Goal: Answer question/provide support: Share knowledge or assist other users

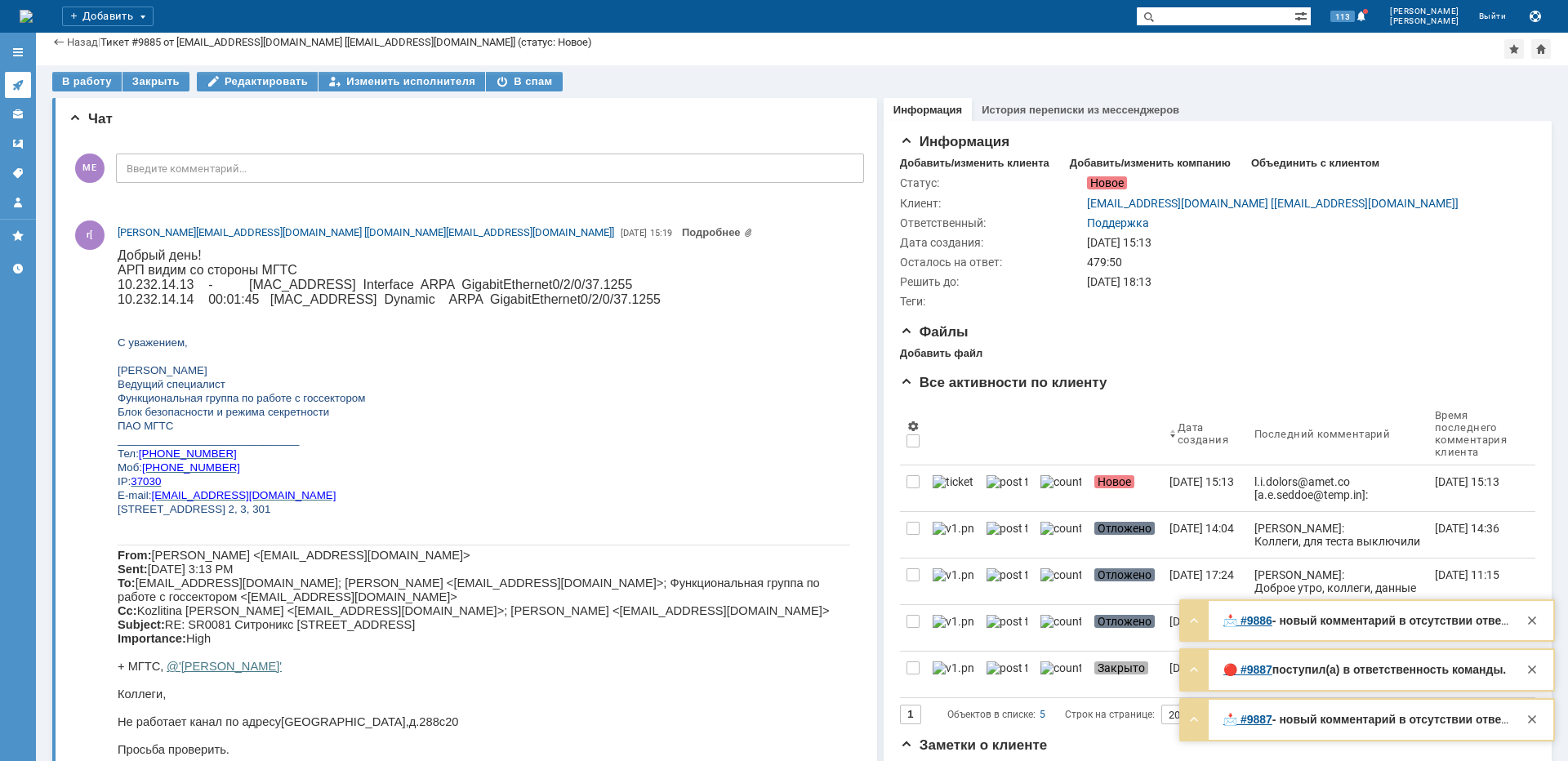
scroll to position [1354, 0]
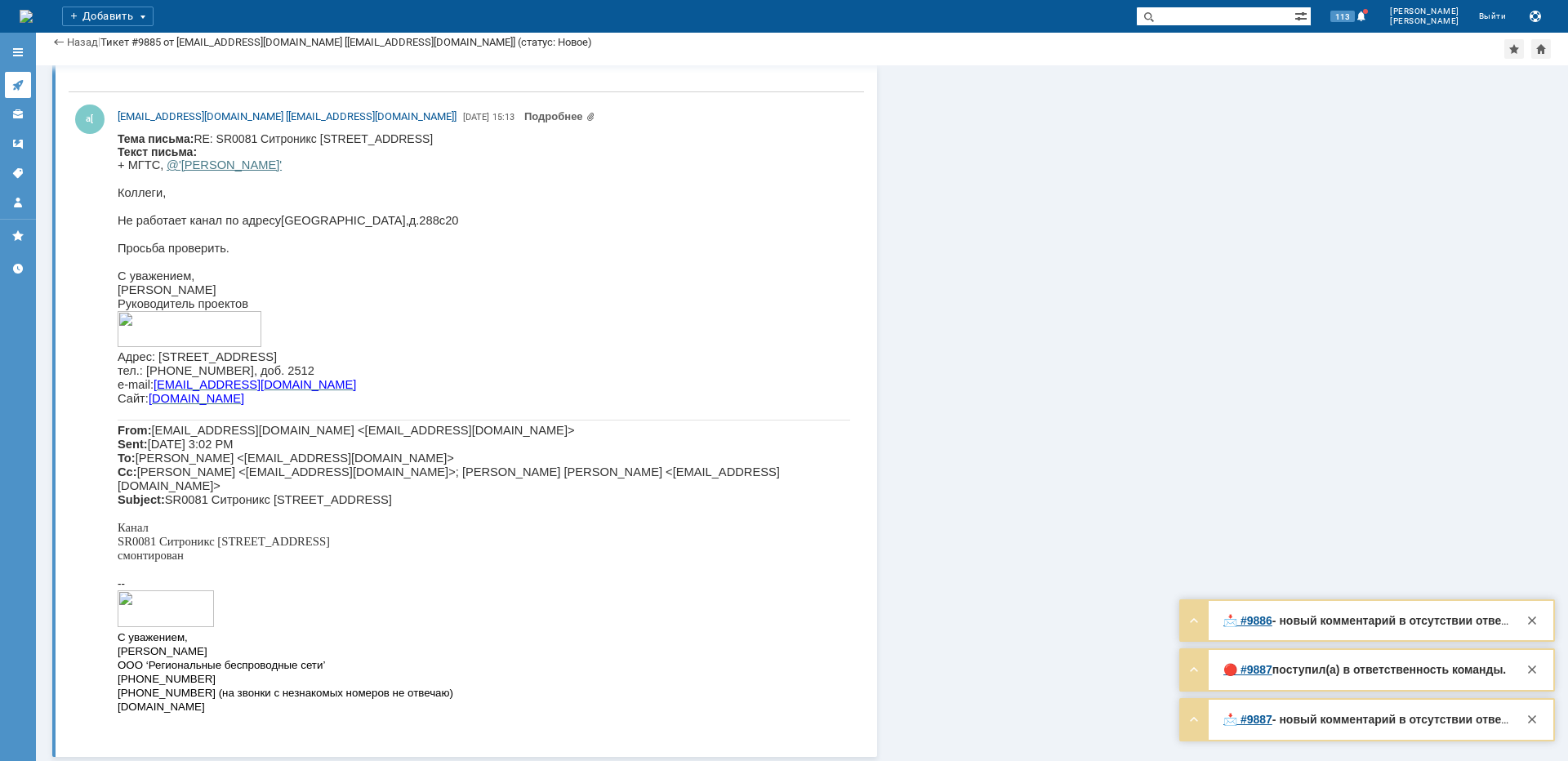
click at [15, 78] on icon at bounding box center [19, 85] width 13 height 13
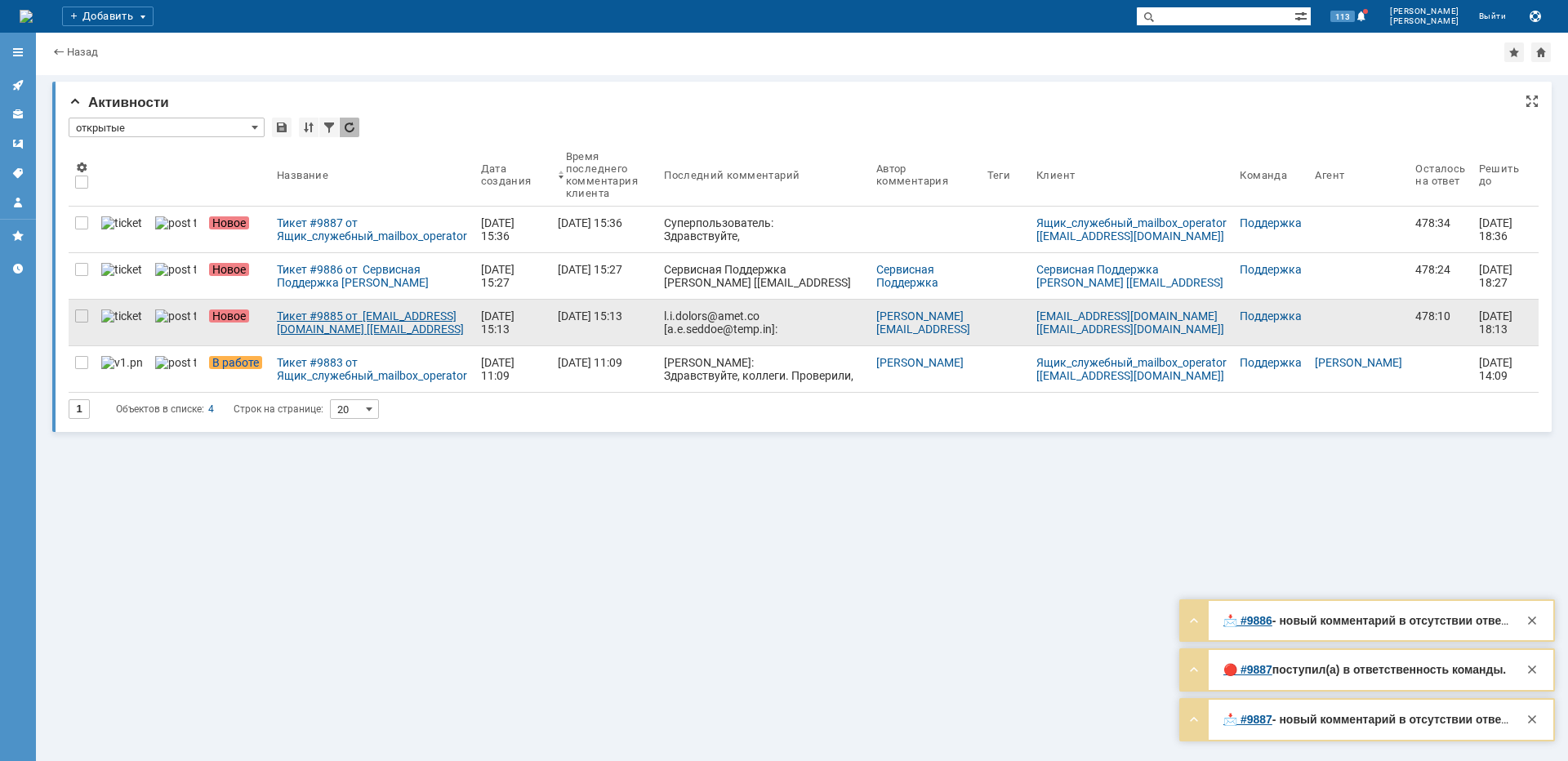
click at [333, 325] on div "Тикет #9885 от [EMAIL_ADDRESS][DOMAIN_NAME] [[EMAIL_ADDRESS][DOMAIN_NAME]] (ста…" at bounding box center [372, 322] width 191 height 26
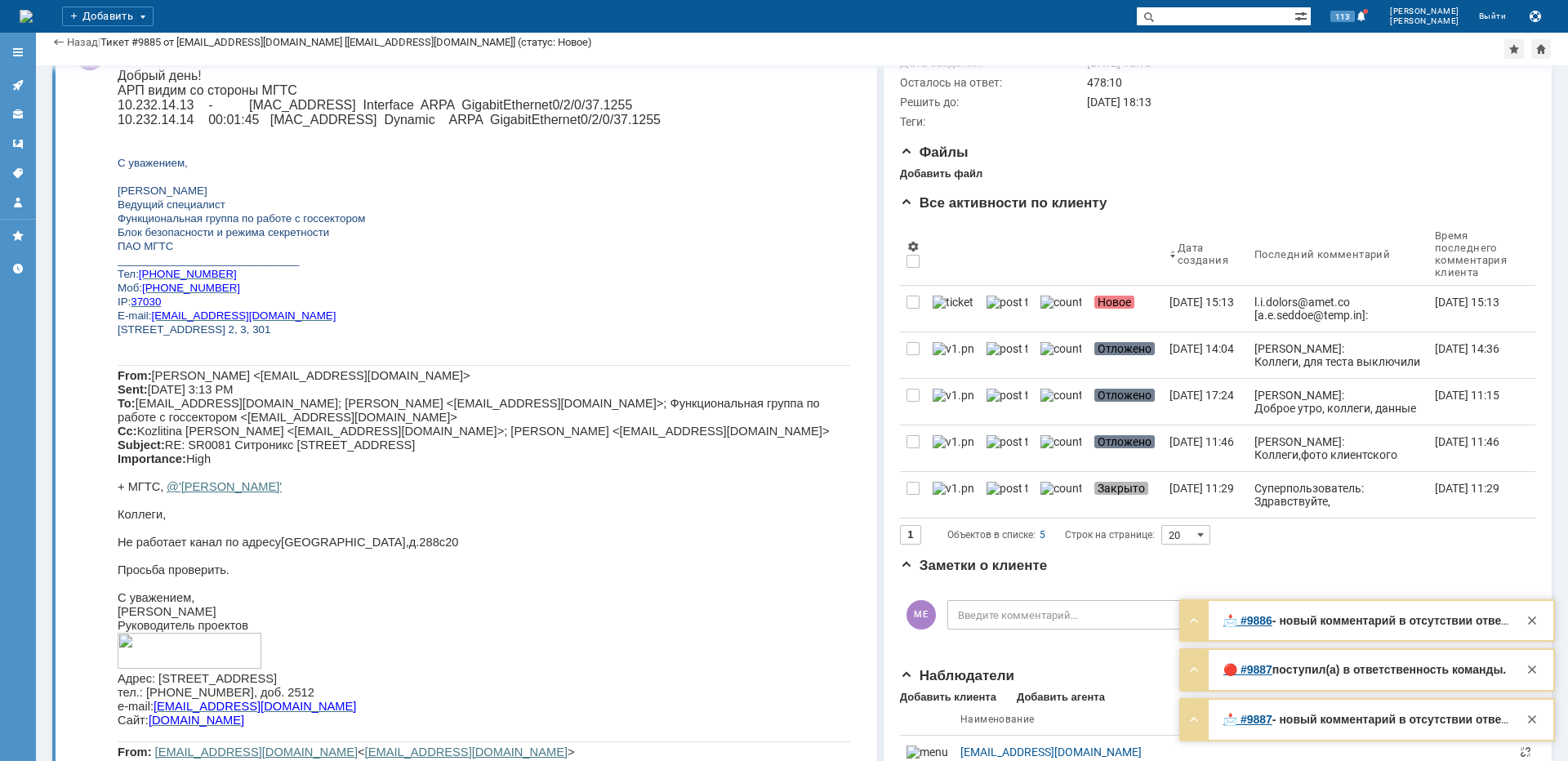
scroll to position [327, 0]
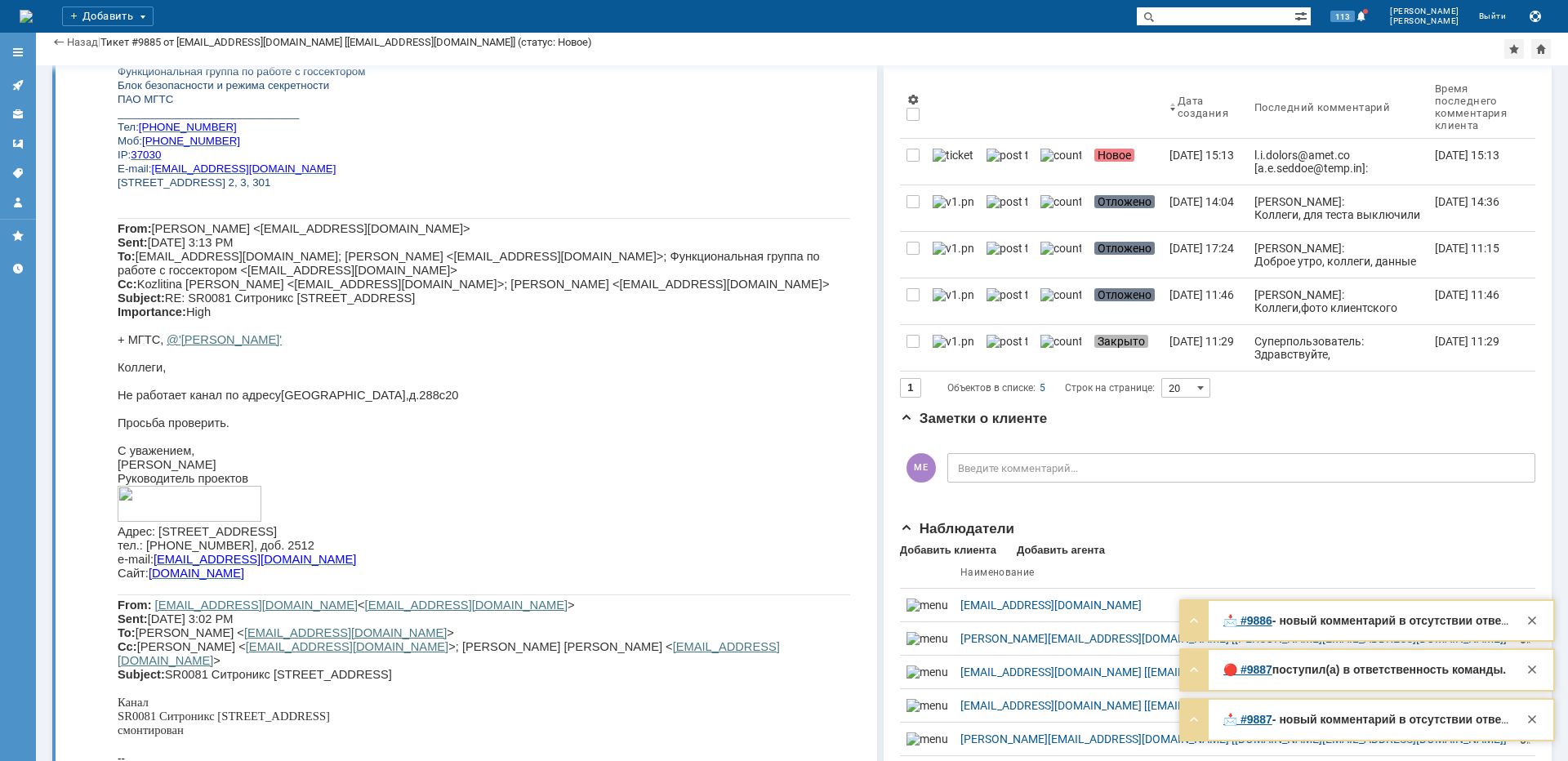
click at [310, 402] on span "[GEOGRAPHIC_DATA]" at bounding box center [343, 396] width 125 height 13
click at [311, 402] on span "[GEOGRAPHIC_DATA]" at bounding box center [343, 396] width 125 height 13
copy span "Ленинградское"
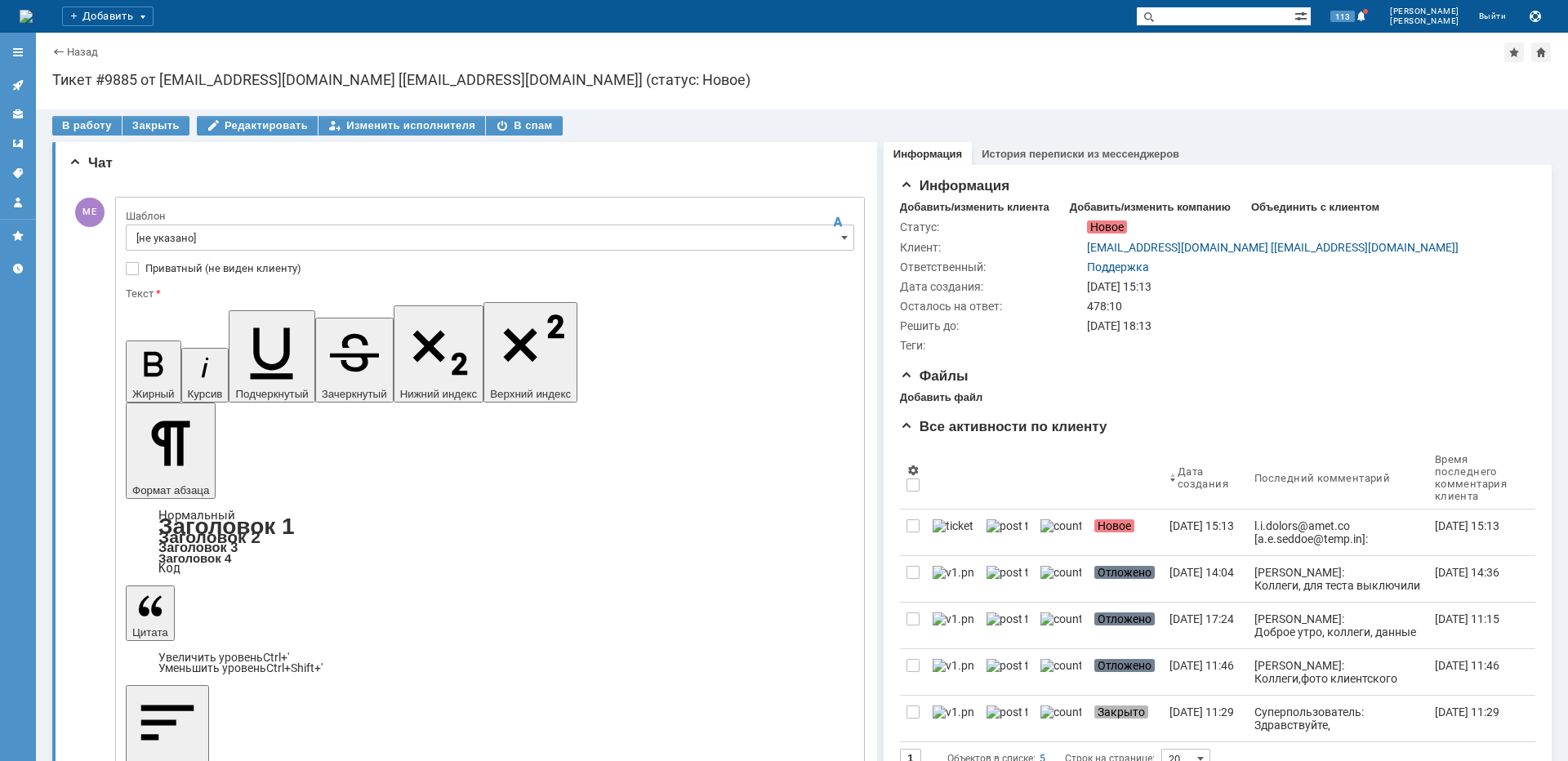
scroll to position [0, 0]
click at [185, 229] on input "[не указано]" at bounding box center [490, 237] width 729 height 26
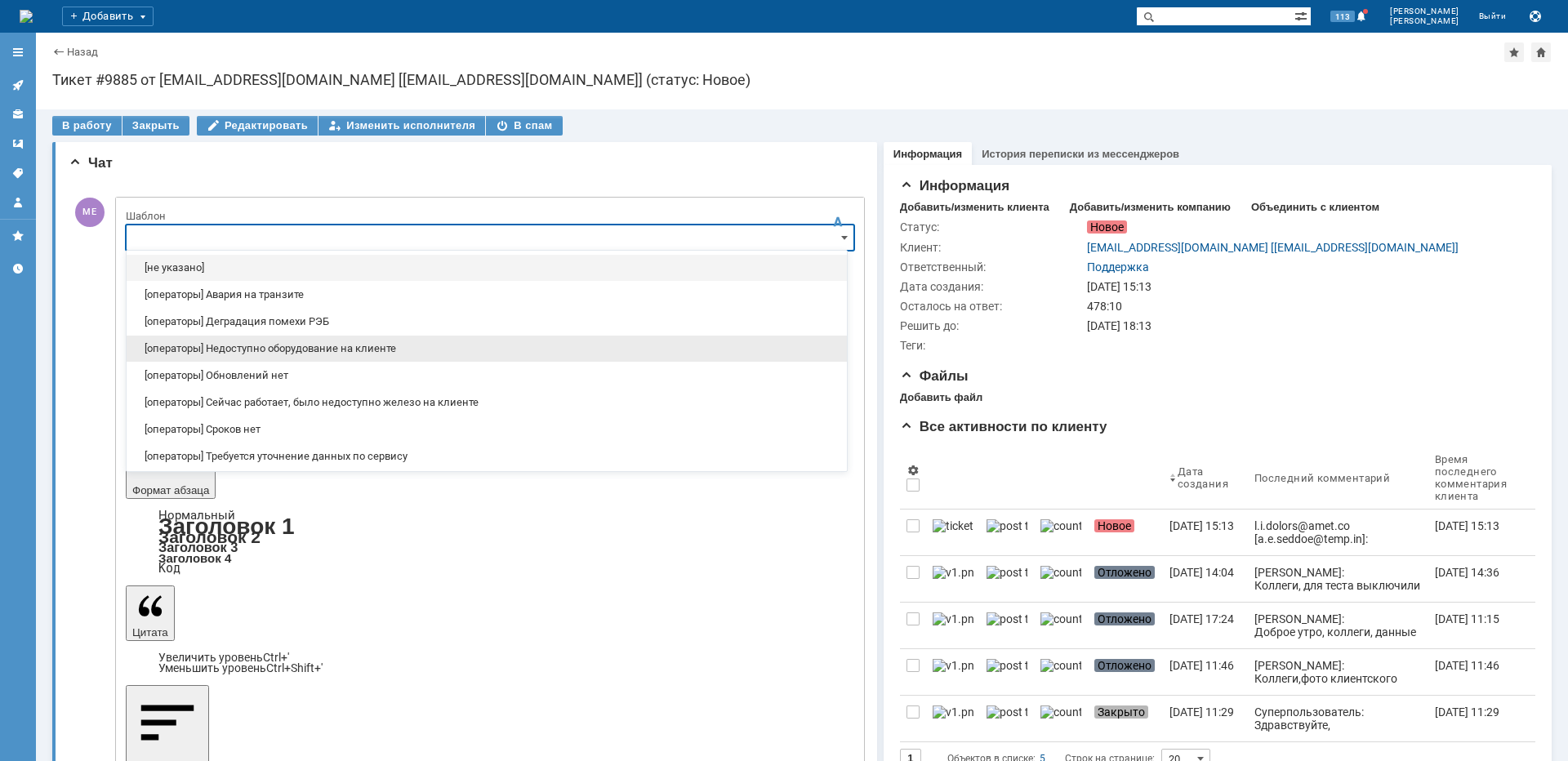
scroll to position [163, 0]
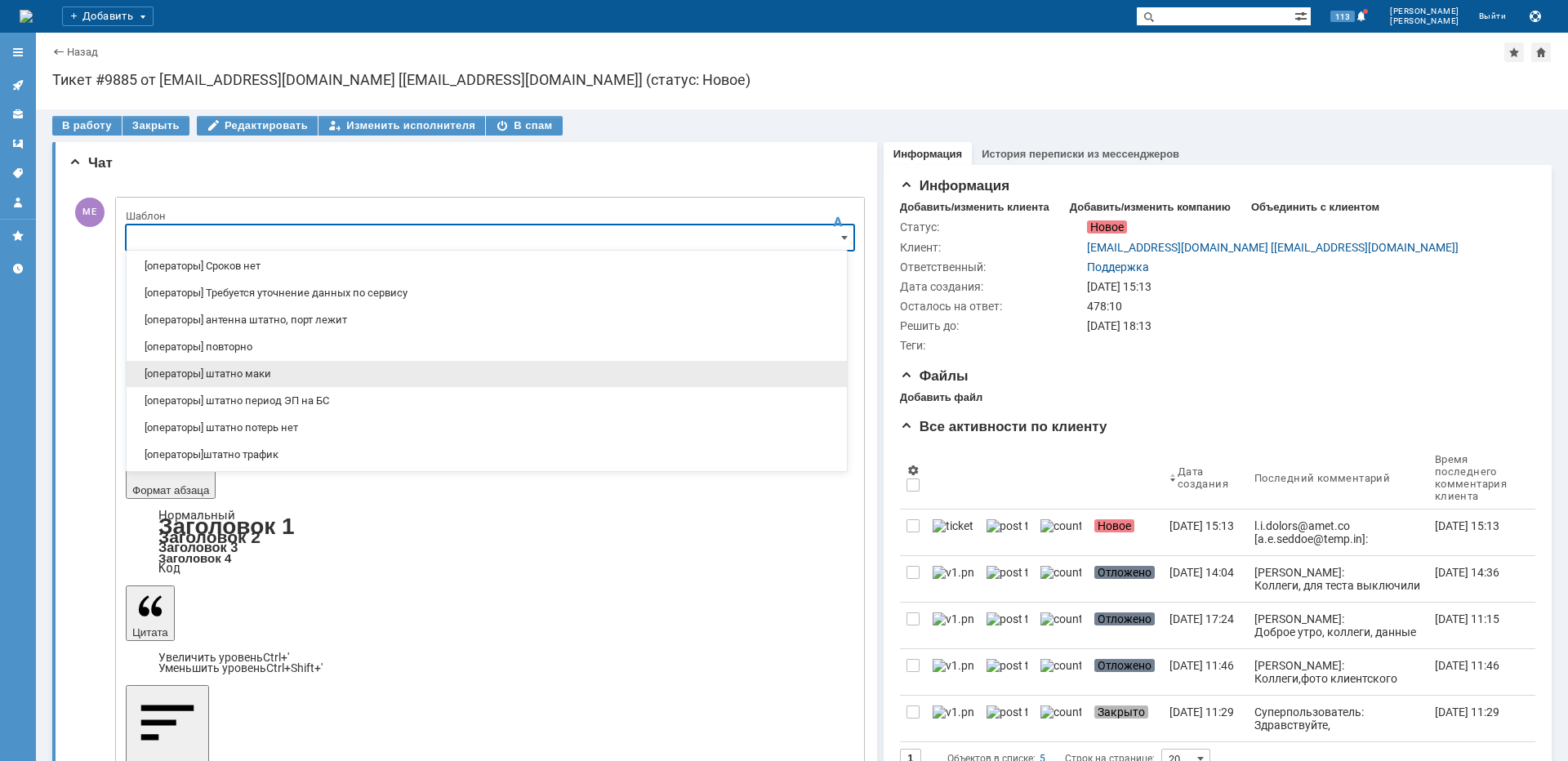
click at [264, 373] on span "[операторы] штатно маки" at bounding box center [486, 375] width 701 height 13
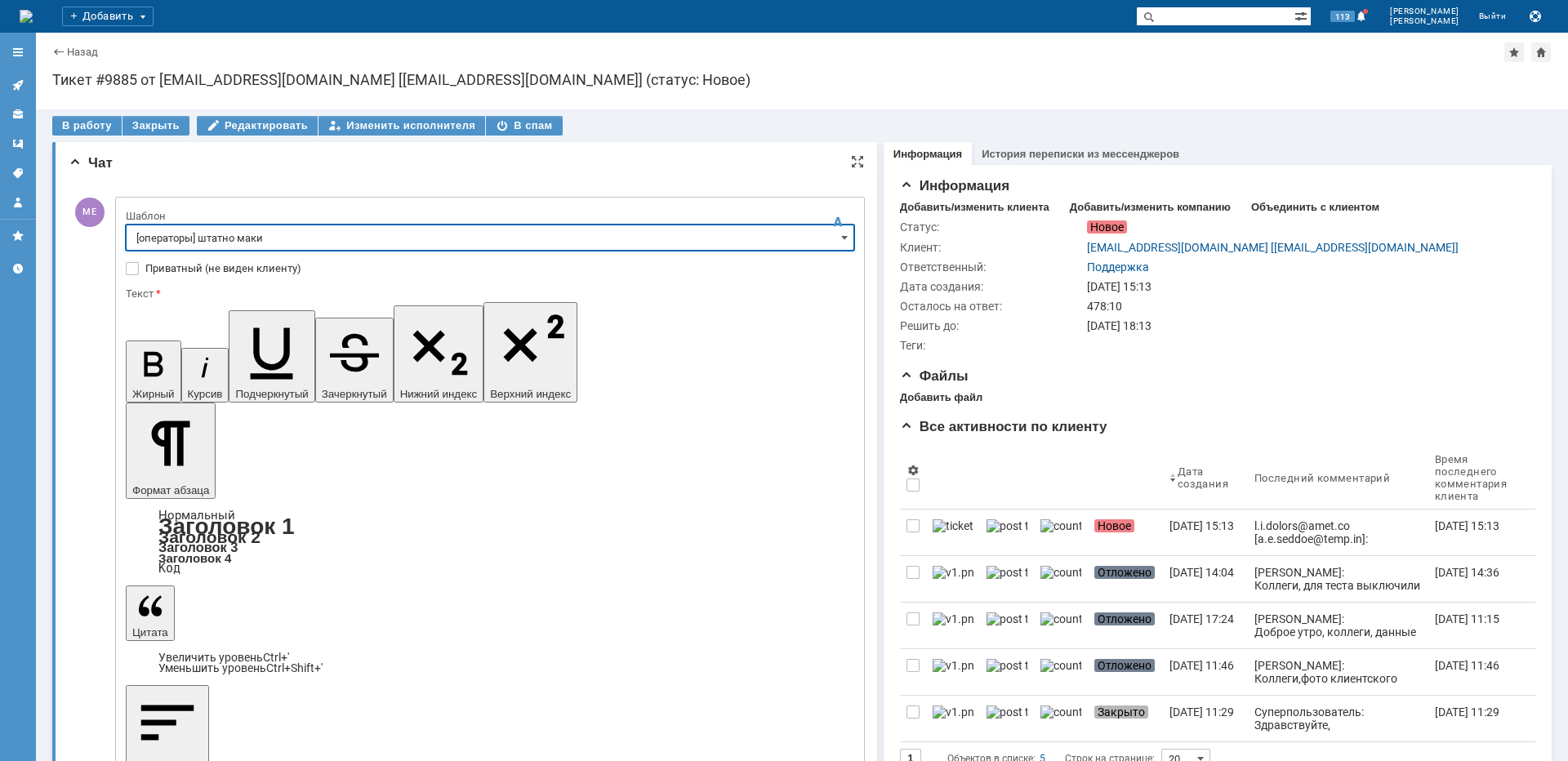
type input "[операторы] штатно маки"
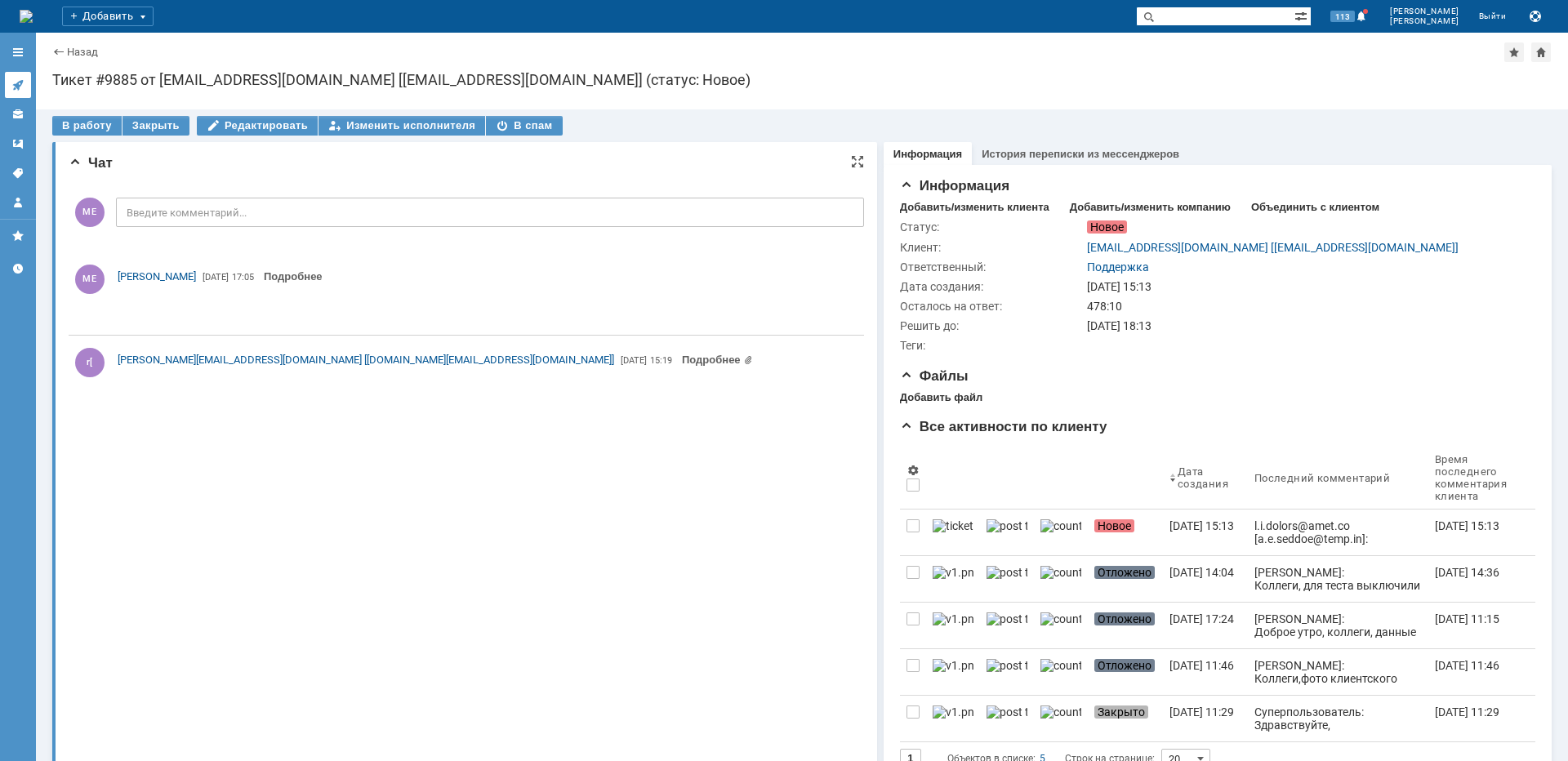
click at [18, 84] on icon at bounding box center [18, 85] width 11 height 11
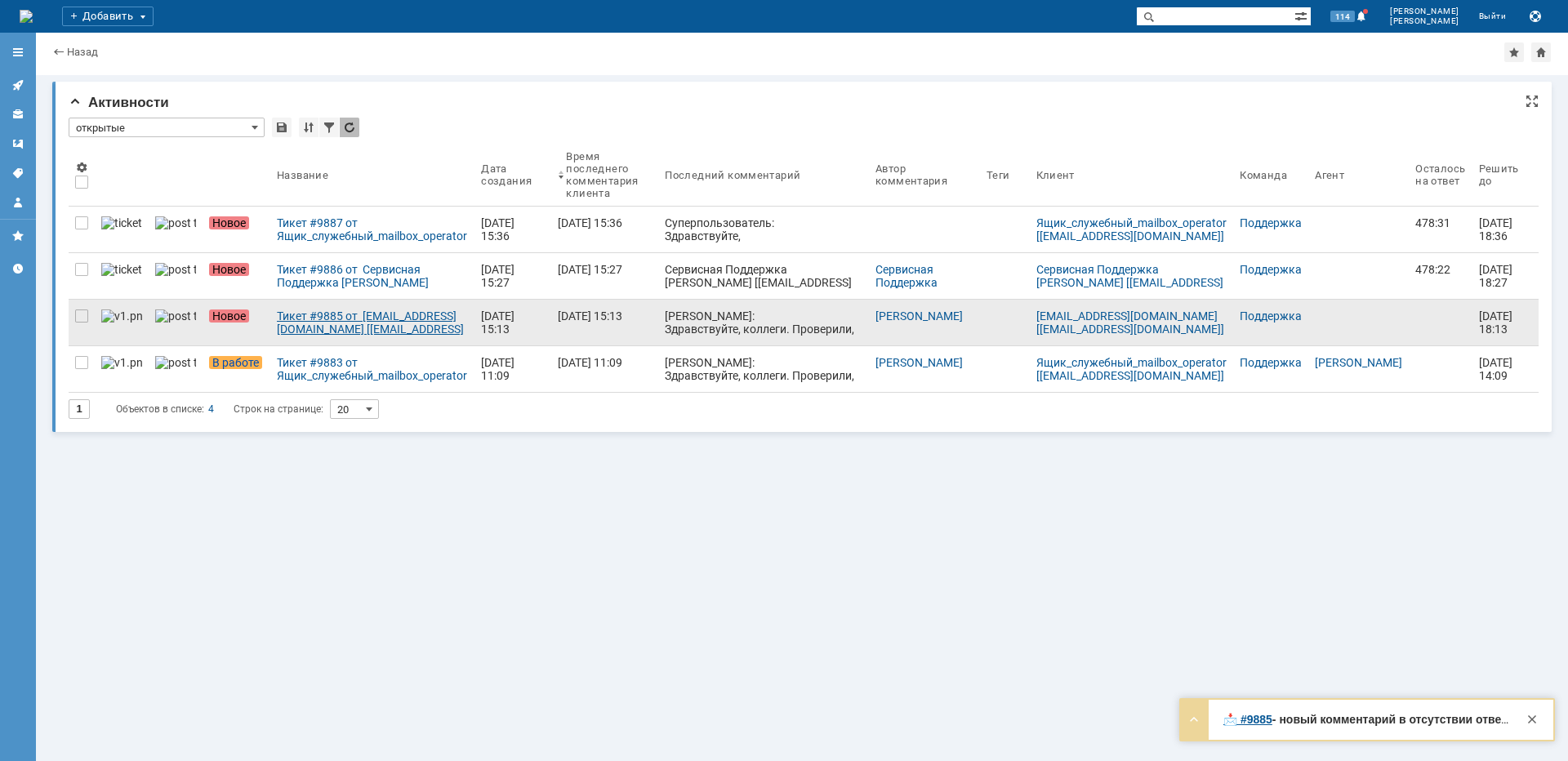
click at [303, 322] on div "Тикет #9885 от [EMAIL_ADDRESS][DOMAIN_NAME] [[EMAIL_ADDRESS][DOMAIN_NAME]] (ста…" at bounding box center [372, 322] width 191 height 26
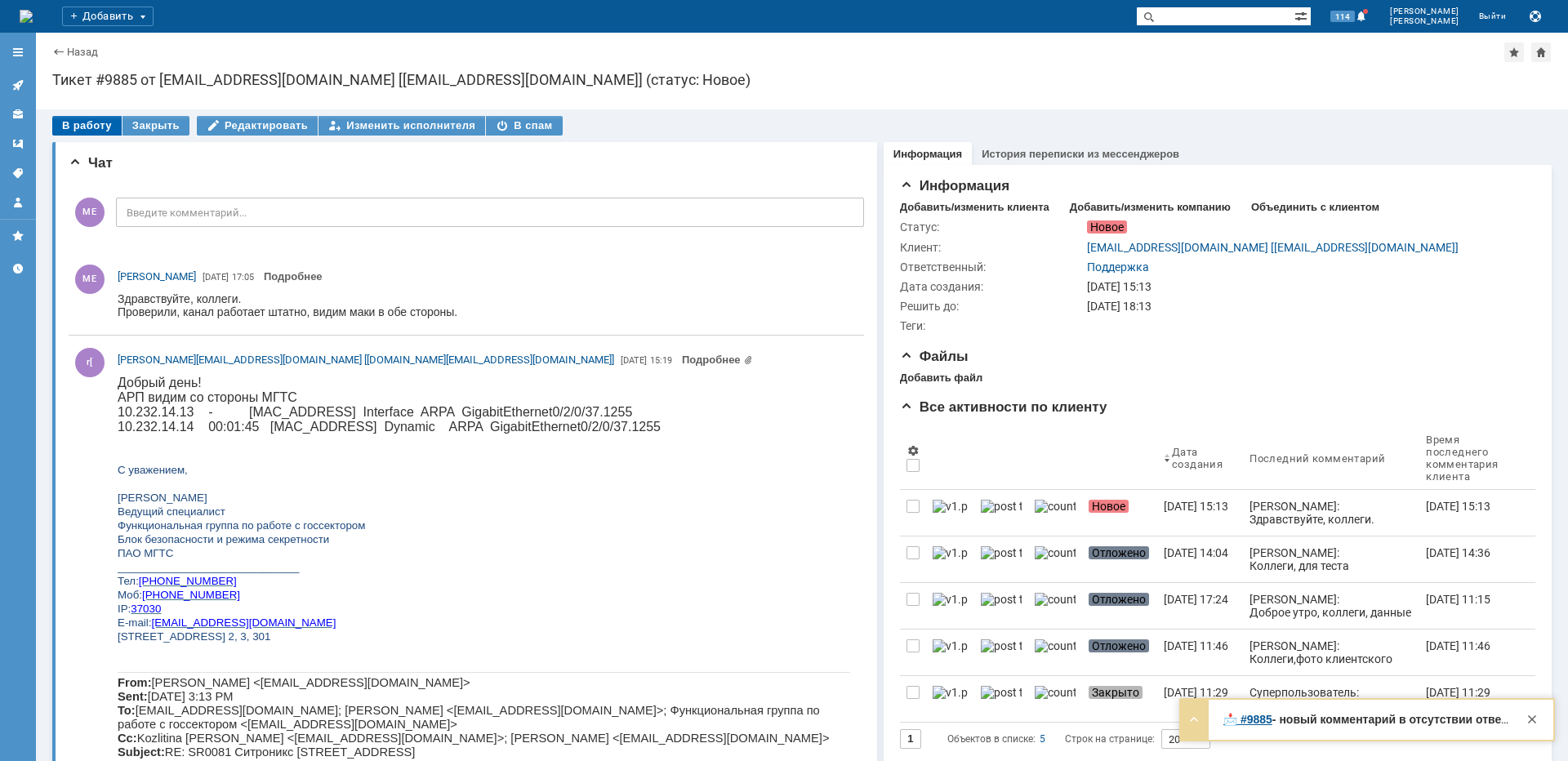
click at [98, 125] on div "В работу" at bounding box center [87, 125] width 69 height 19
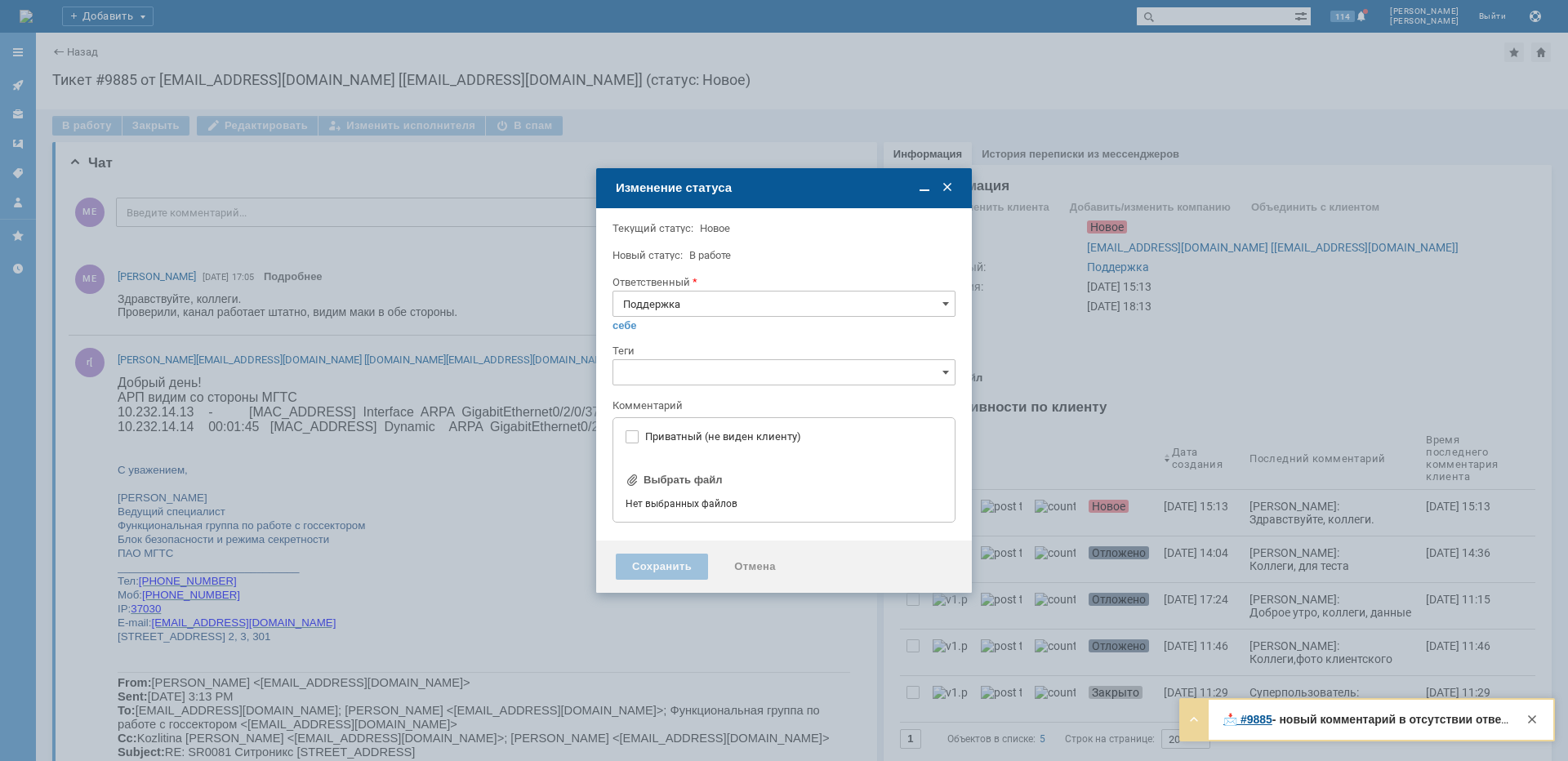
type input "[не указано]"
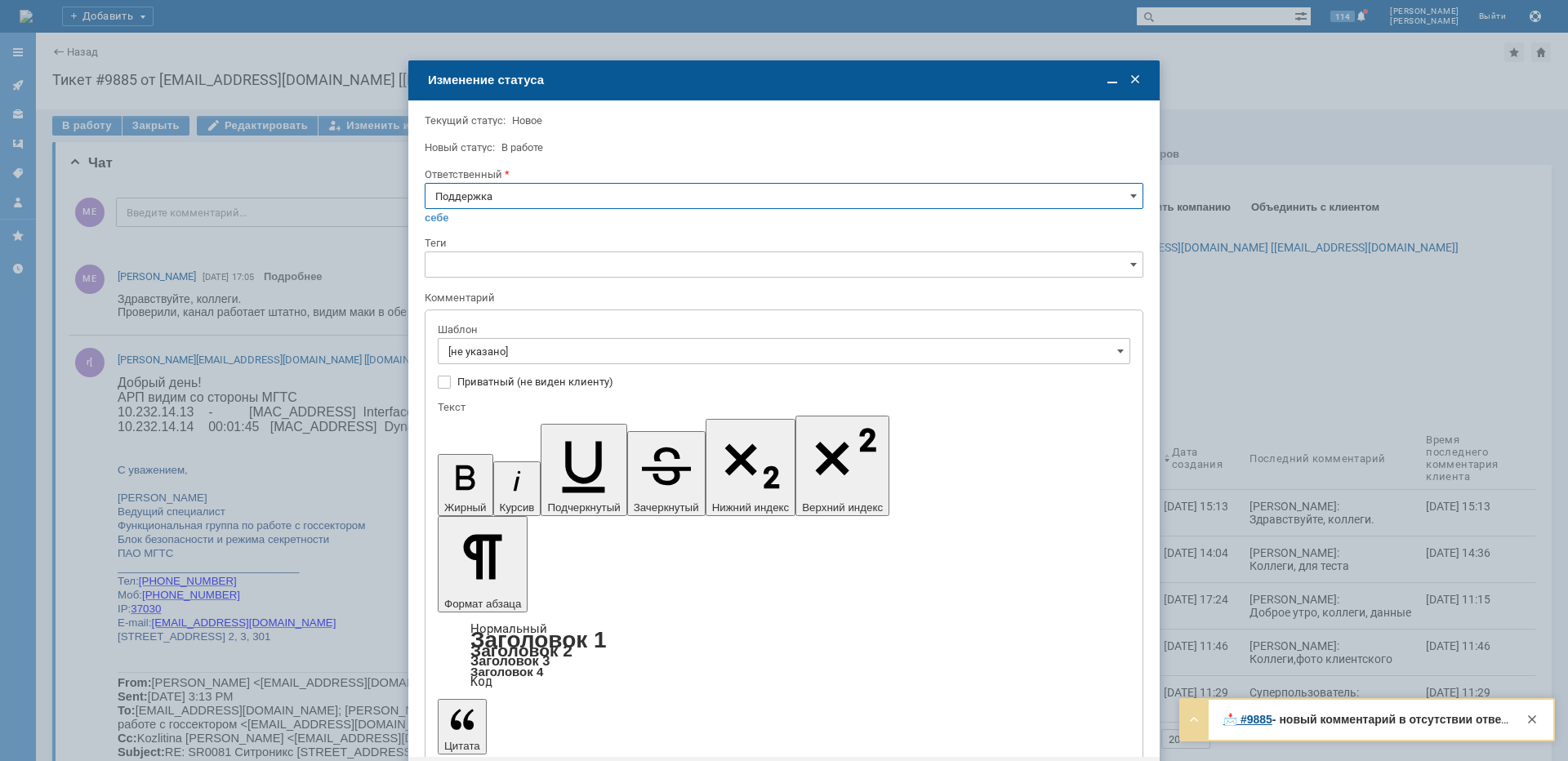
click at [545, 190] on input "Поддержка" at bounding box center [784, 195] width 719 height 26
click at [500, 370] on div "[PERSON_NAME]" at bounding box center [784, 360] width 717 height 26
type input "[PERSON_NAME]"
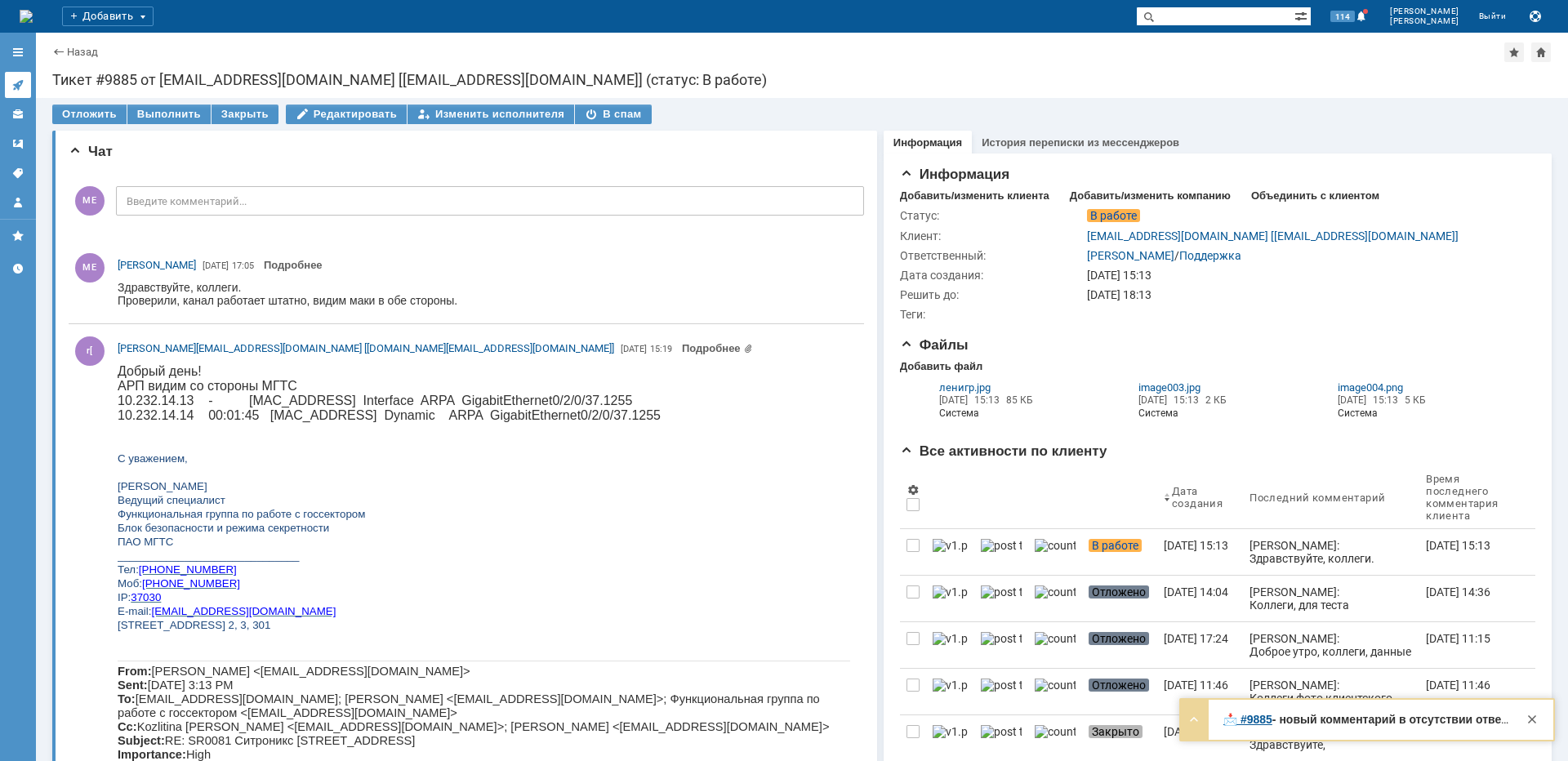
click at [20, 80] on icon at bounding box center [19, 85] width 13 height 13
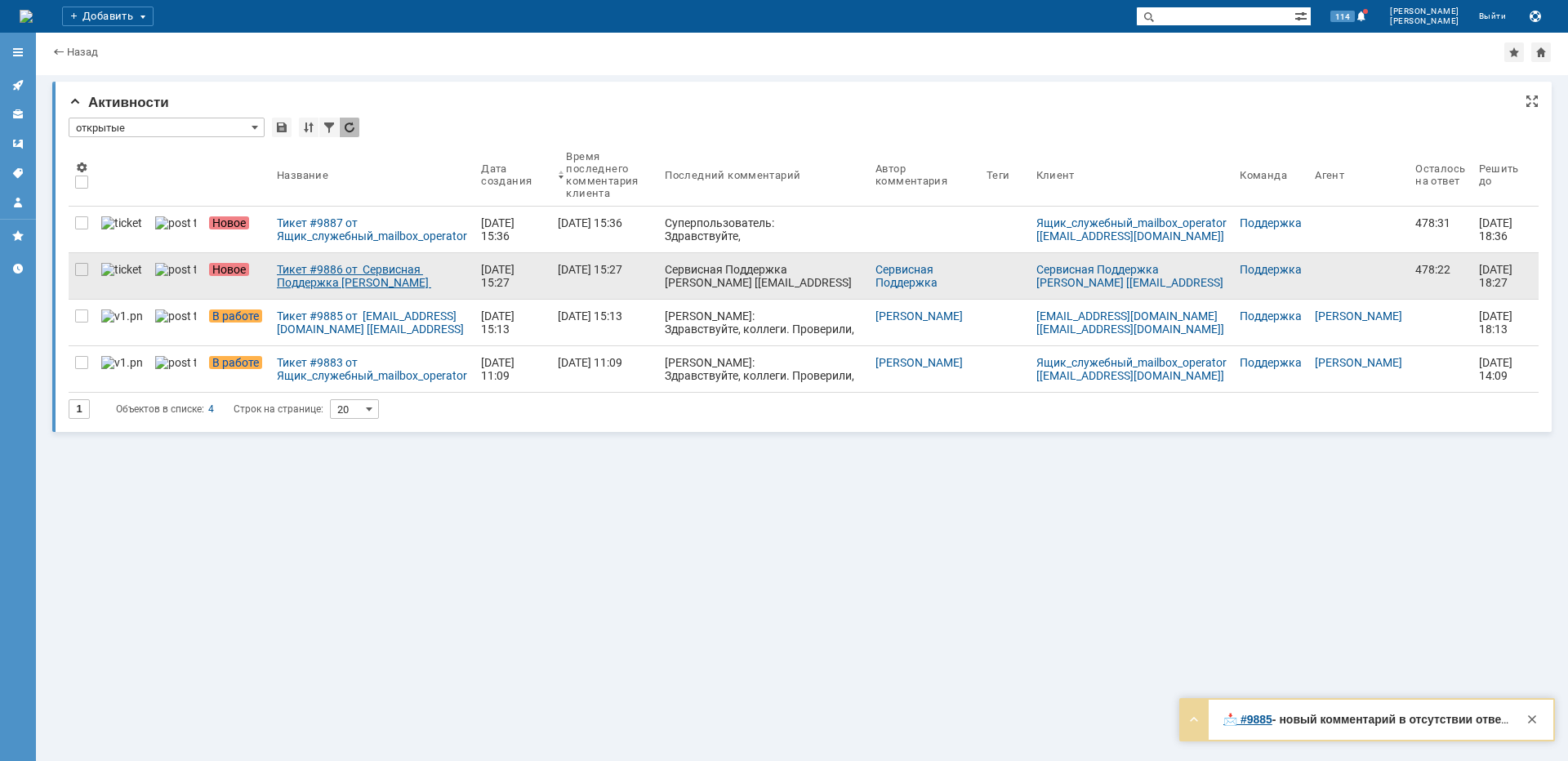
click at [327, 288] on div "Тикет #9886 от Сервисная Поддержка [PERSON_NAME] [[EMAIL_ADDRESS][DOMAIN_NAME]]…" at bounding box center [372, 275] width 191 height 26
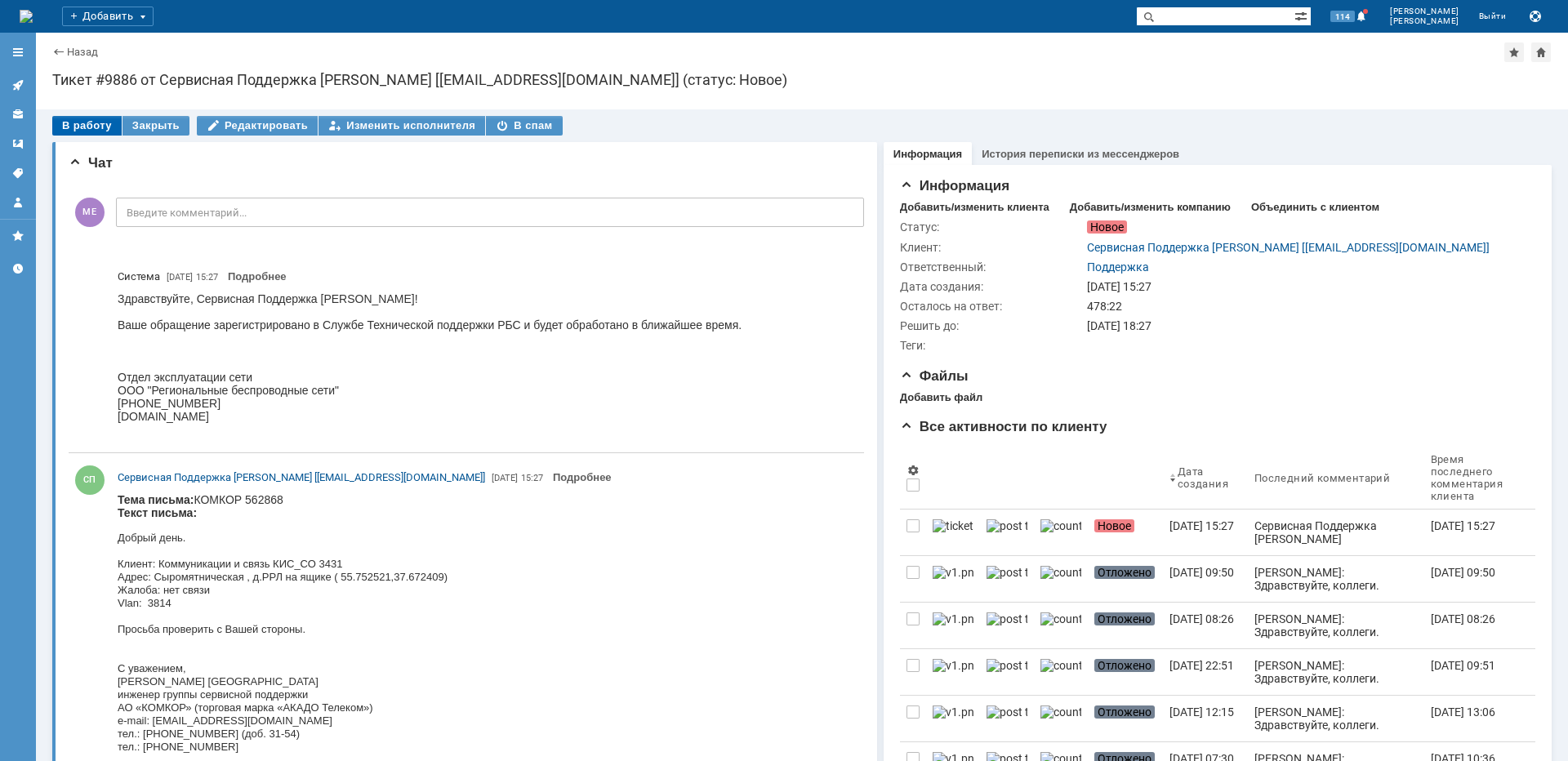
click at [92, 121] on div "В работу" at bounding box center [87, 125] width 69 height 19
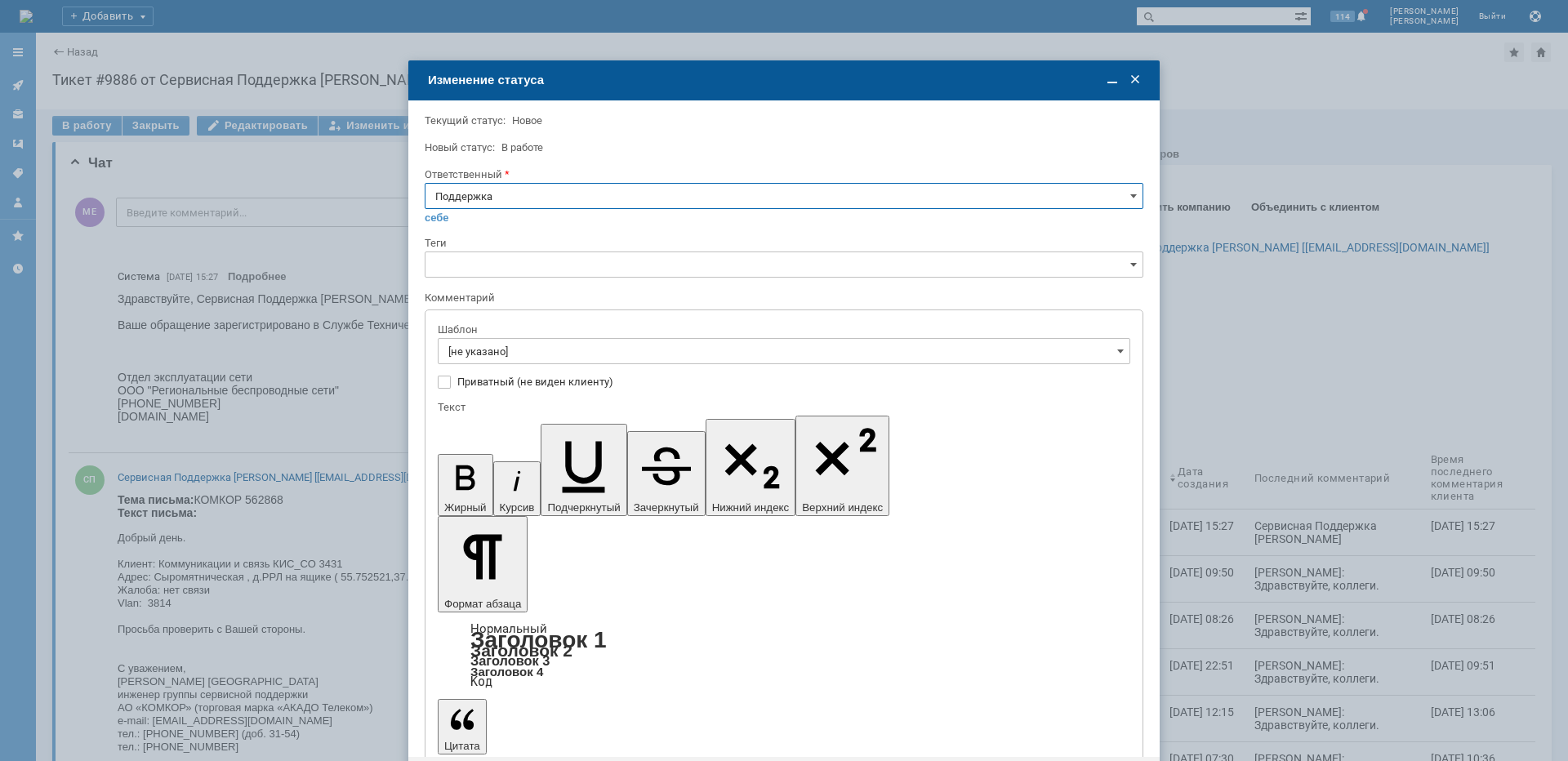
click at [489, 199] on input "Поддержка" at bounding box center [784, 195] width 719 height 26
click at [492, 363] on span "[PERSON_NAME]" at bounding box center [784, 361] width 698 height 13
type input "[PERSON_NAME]"
click at [575, 359] on input "[не указано]" at bounding box center [784, 351] width 693 height 26
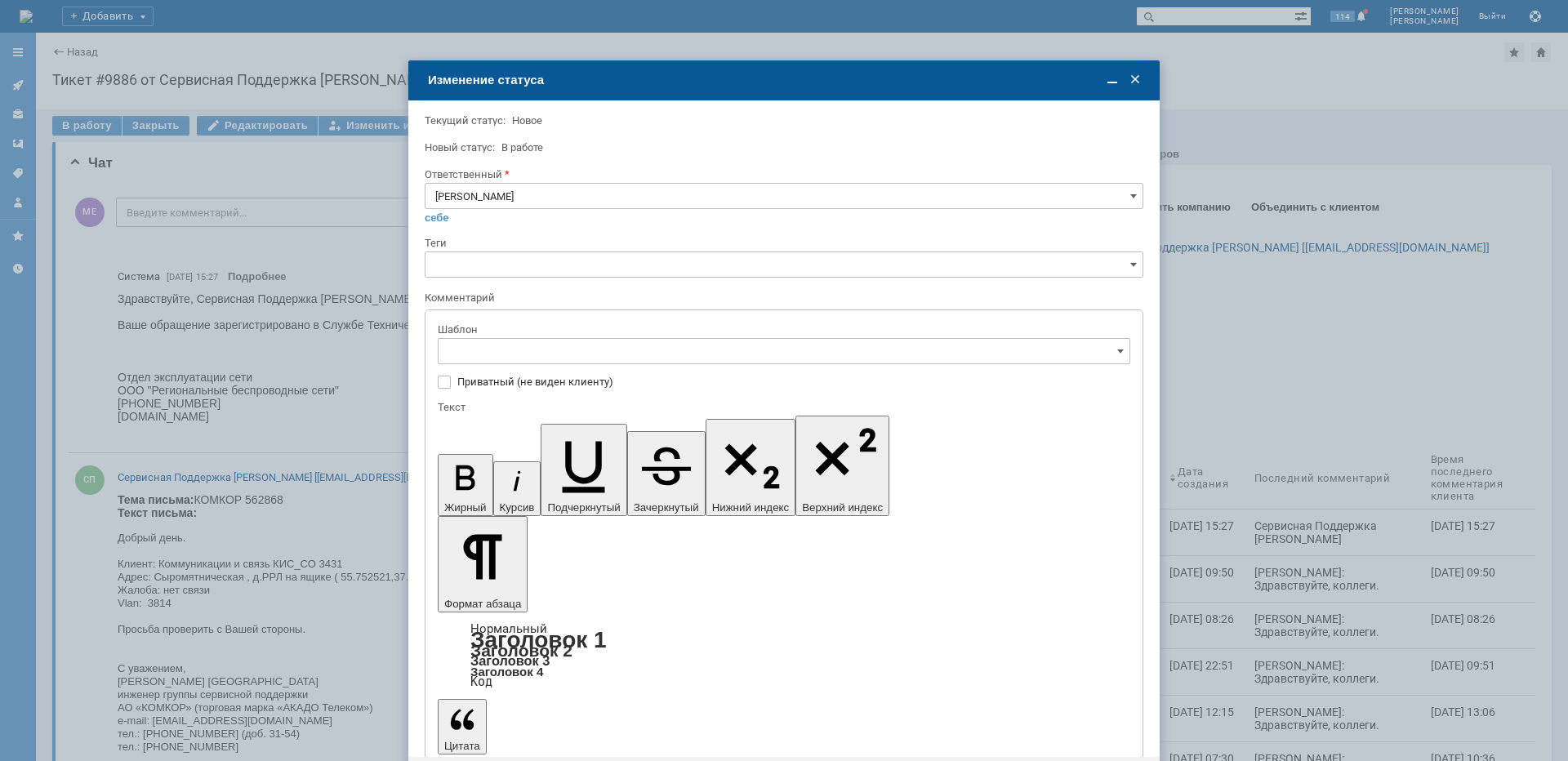
drag, startPoint x: 599, startPoint y: 443, endPoint x: 165, endPoint y: 2, distance: 618.7
click at [600, 443] on span "[операторы] антенна штатно, порт лежит" at bounding box center [784, 443] width 672 height 13
type input "[операторы] антенна штатно, порт лежит"
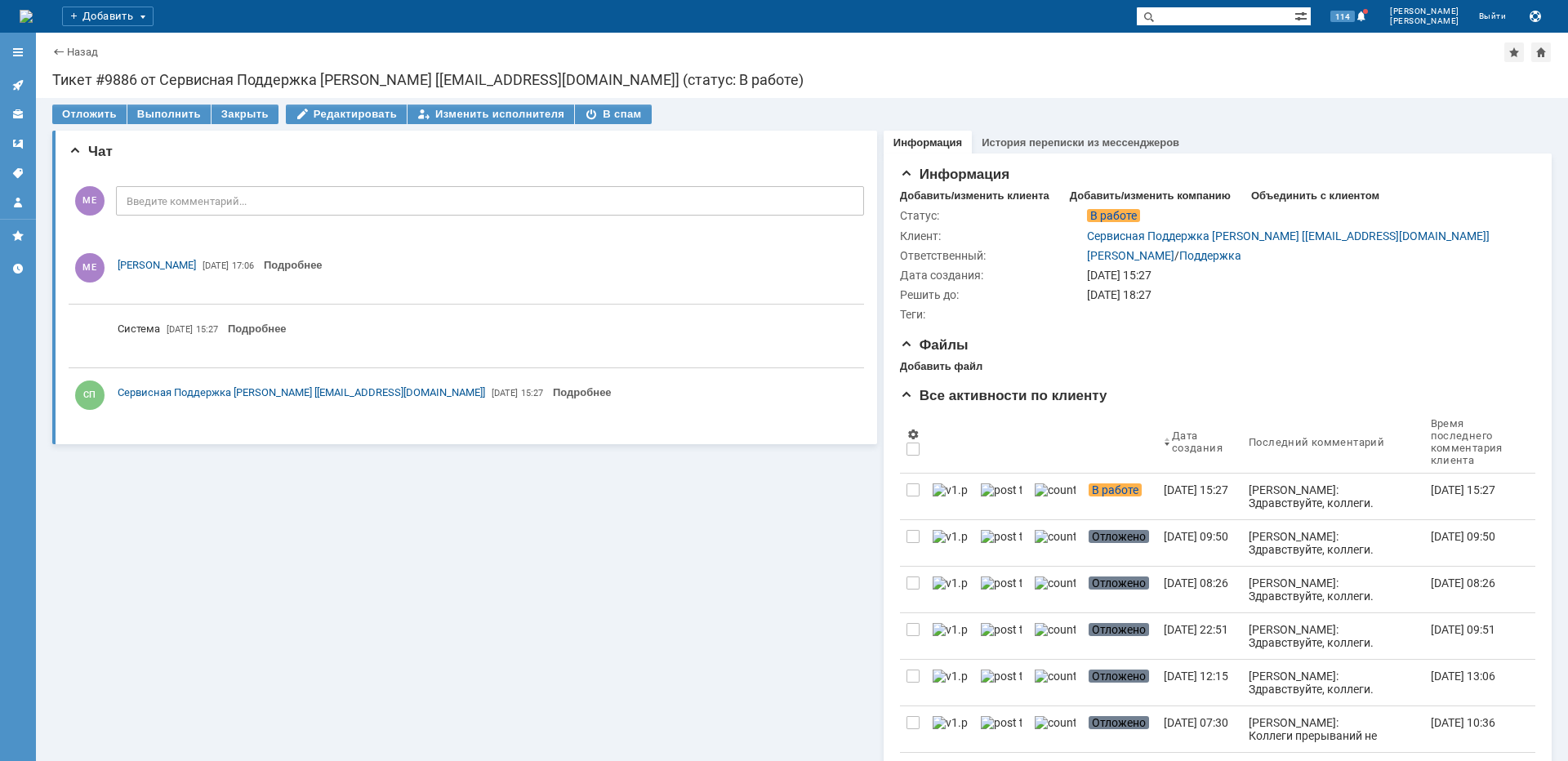
scroll to position [0, 0]
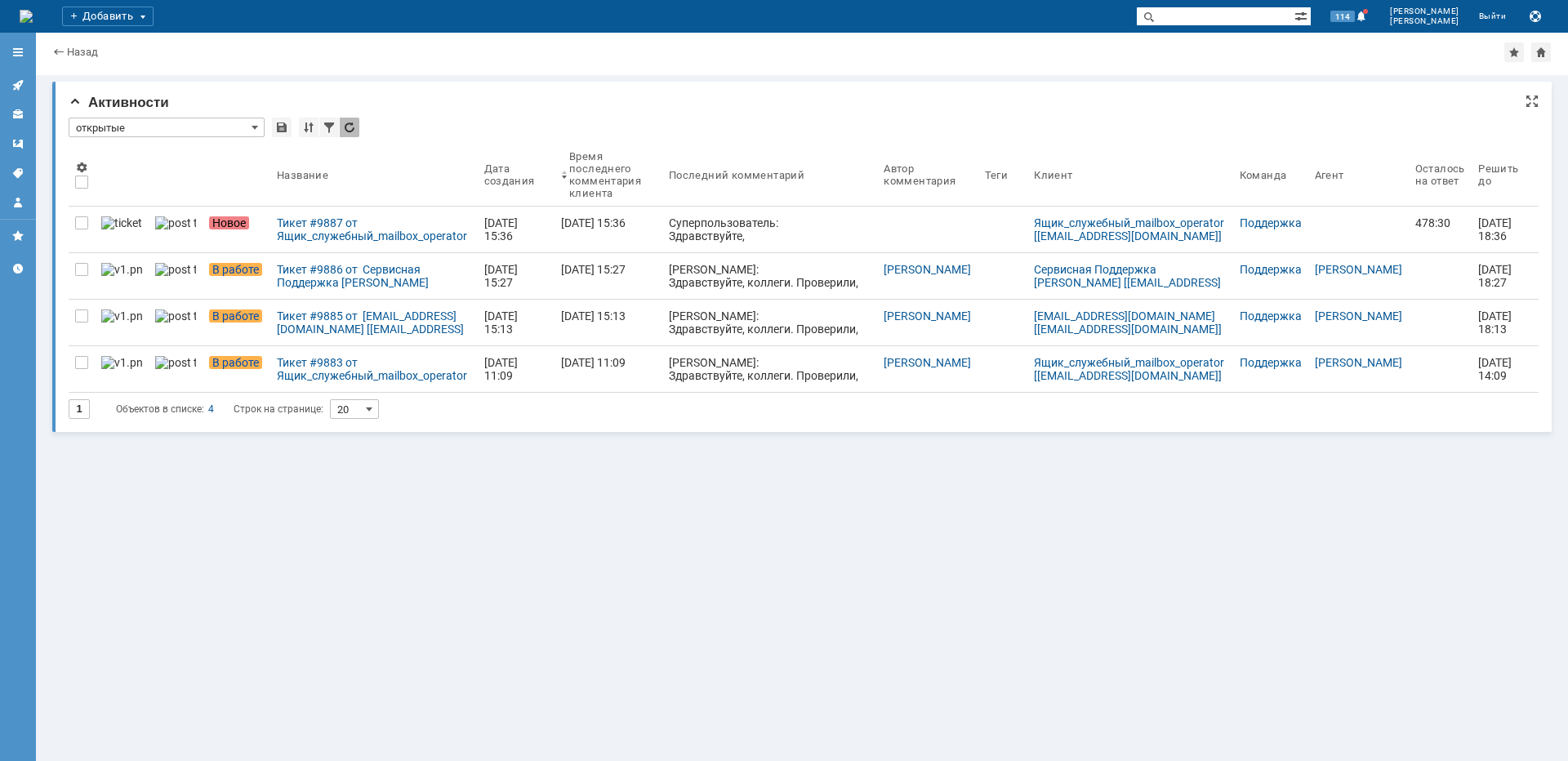
click at [111, 128] on input "открытые" at bounding box center [167, 127] width 196 height 19
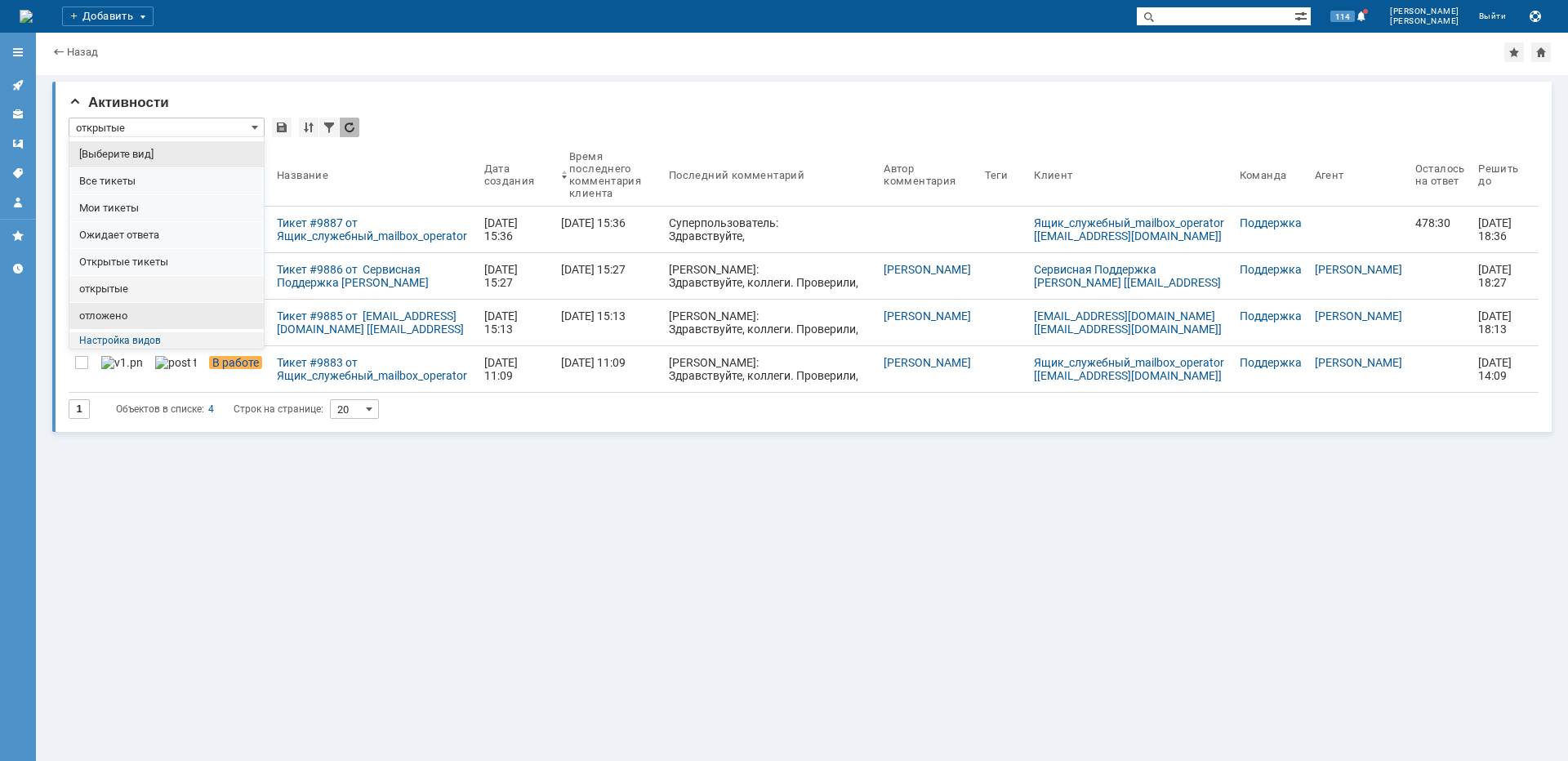
click at [111, 314] on span "отложено" at bounding box center [167, 317] width 175 height 13
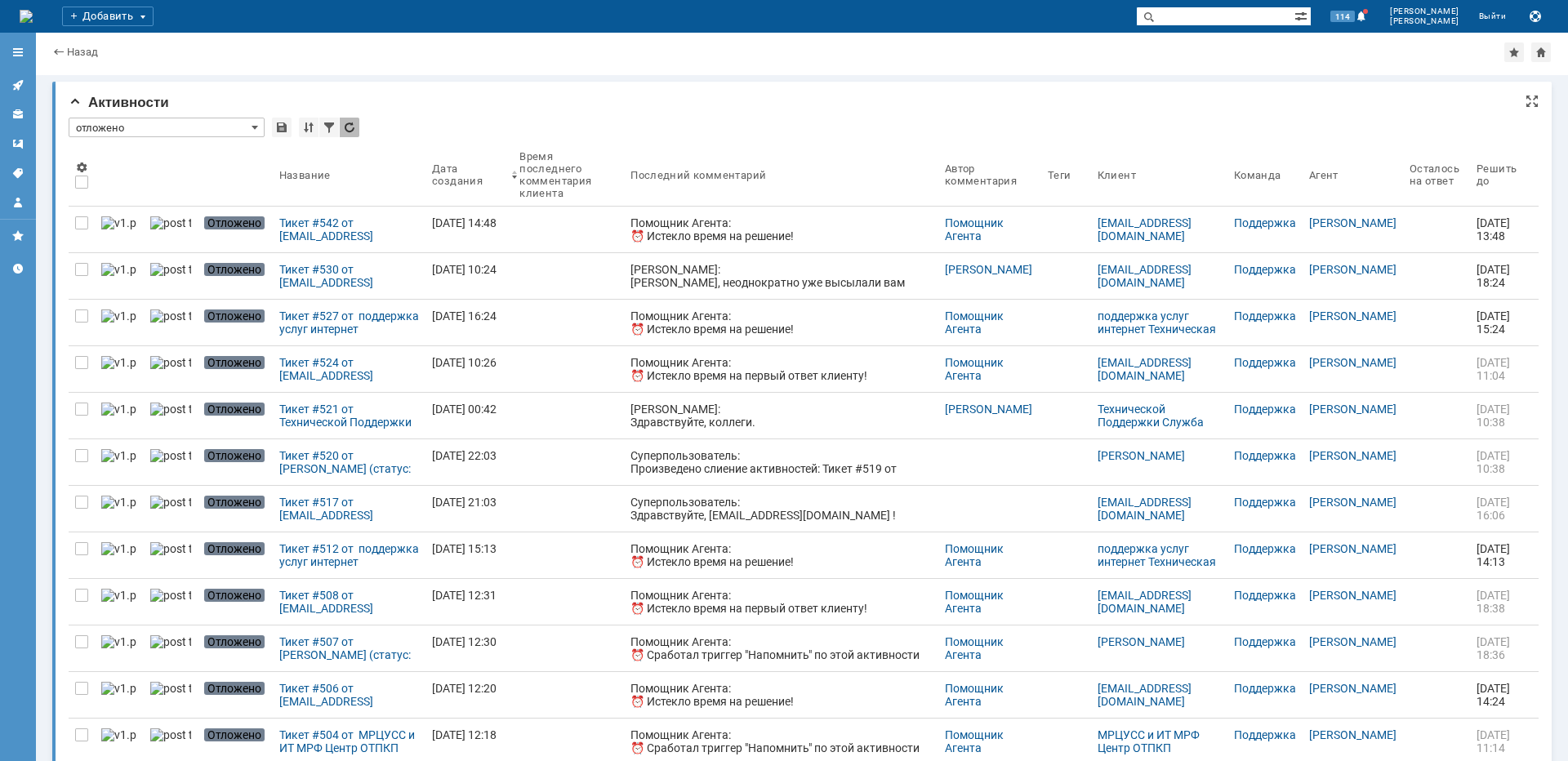
click at [197, 125] on input "отложено" at bounding box center [167, 127] width 196 height 19
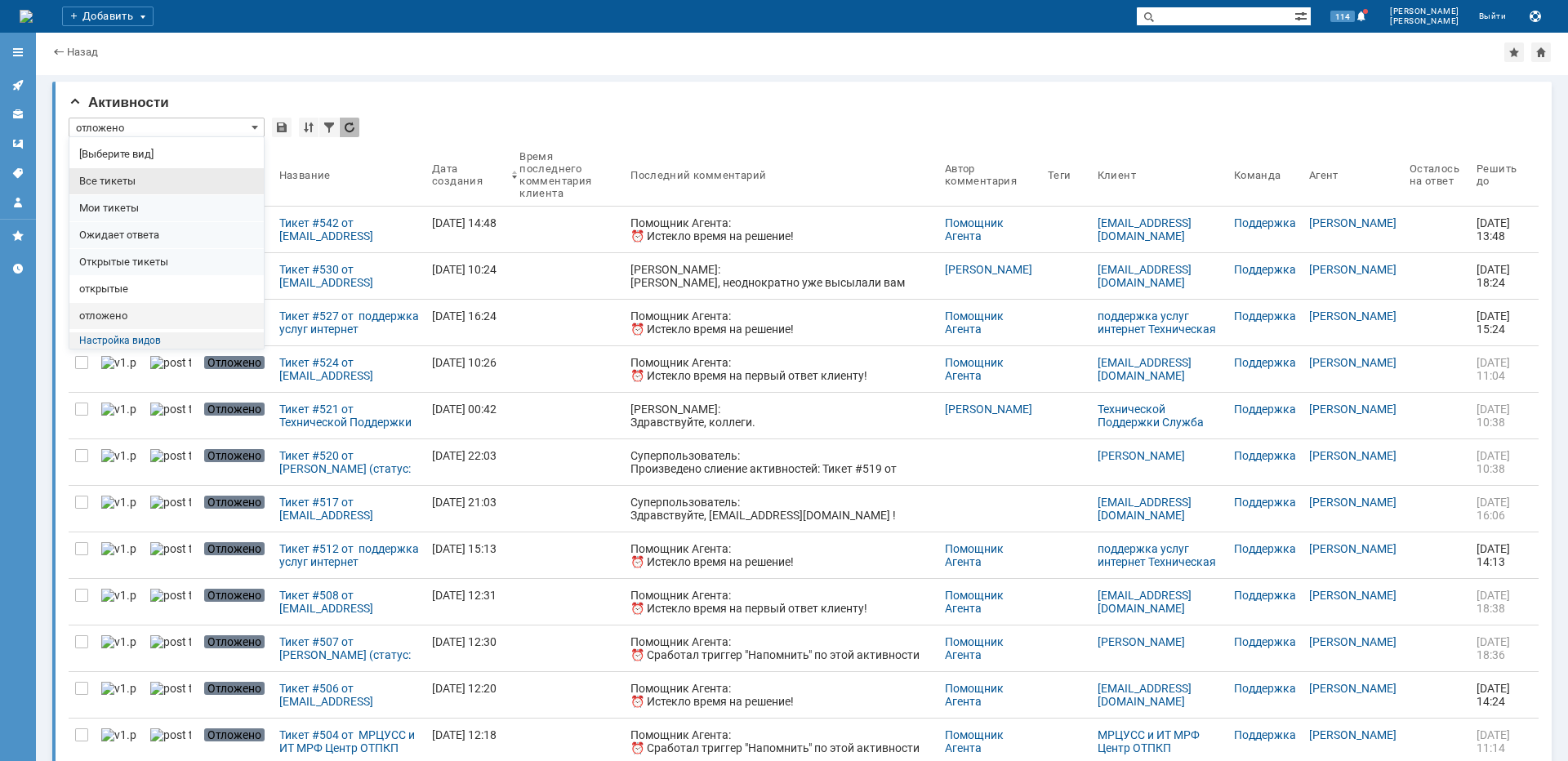
click at [144, 186] on span "Все тикеты" at bounding box center [167, 182] width 175 height 13
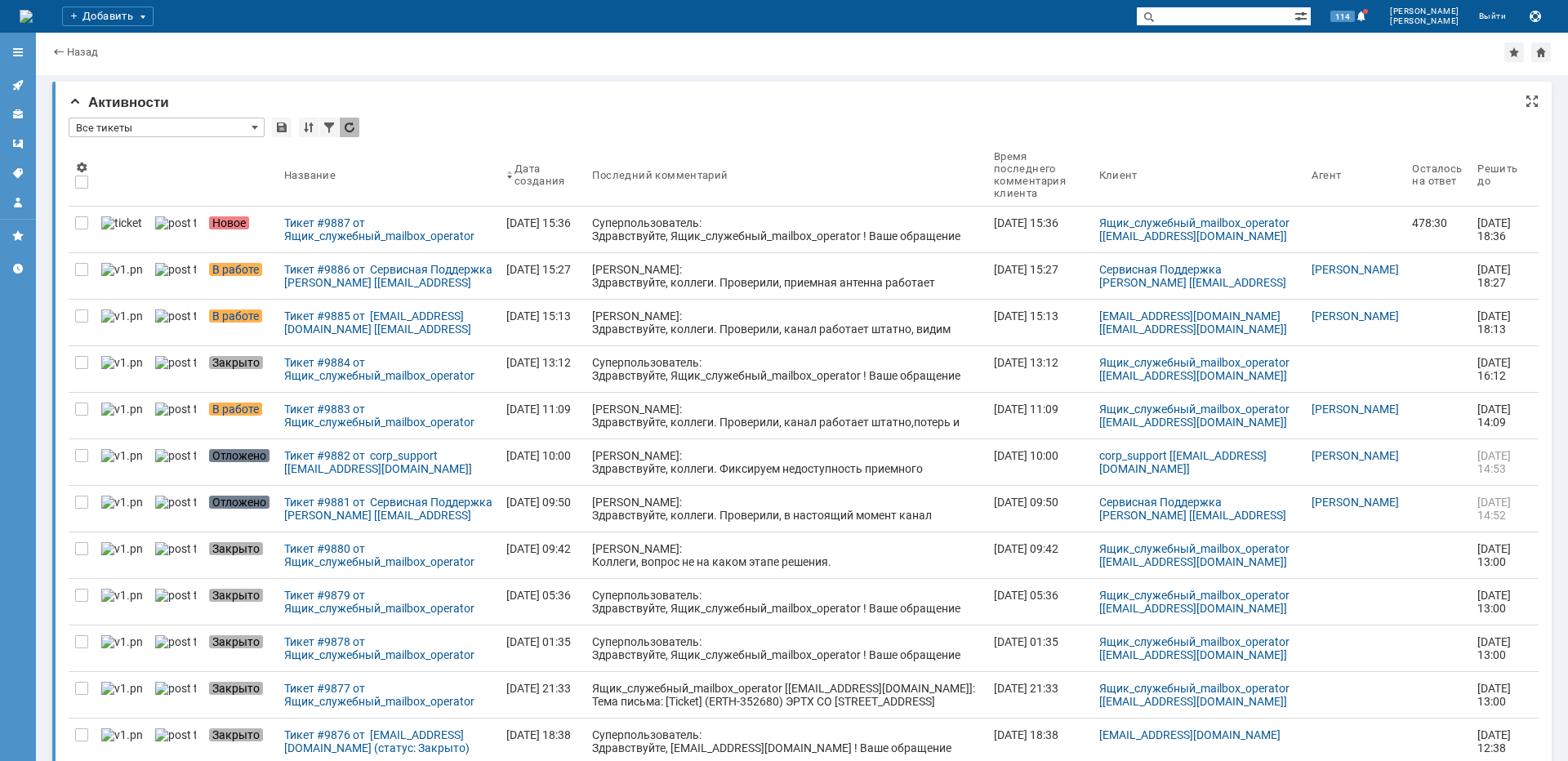
click at [194, 131] on input "Все тикеты" at bounding box center [167, 127] width 196 height 19
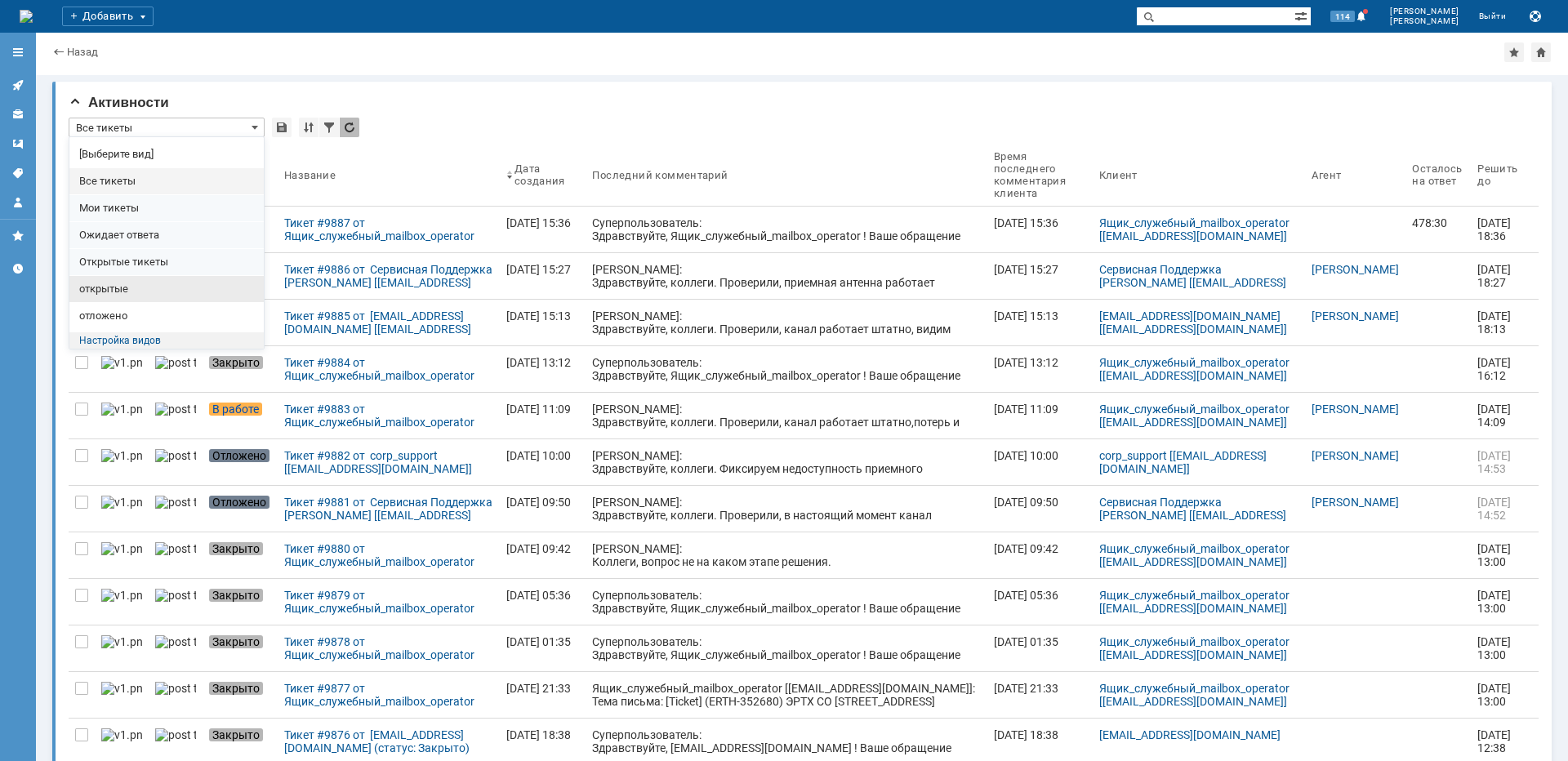
click at [114, 291] on span "открытые" at bounding box center [167, 290] width 175 height 13
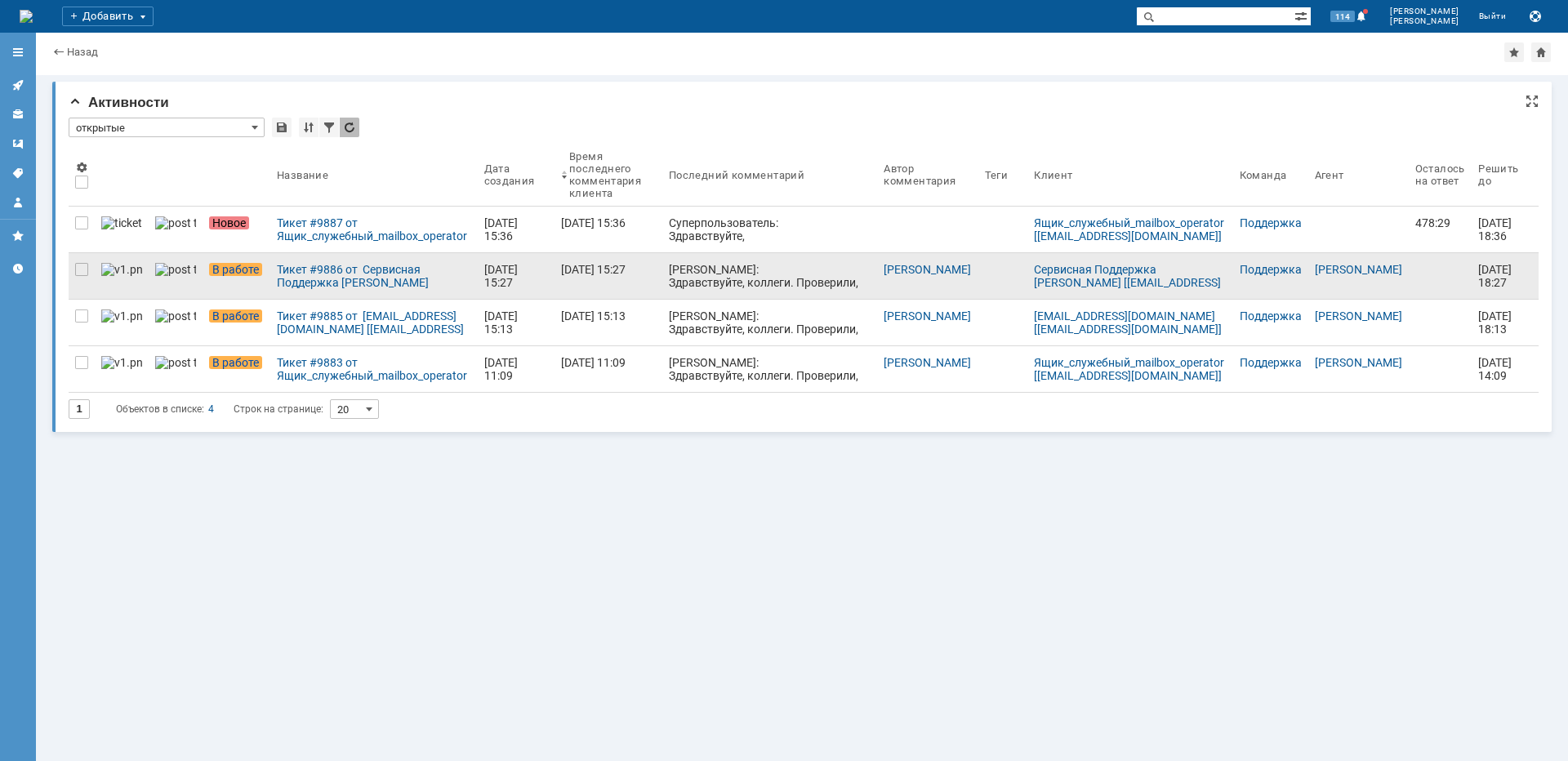
type input "открытые"
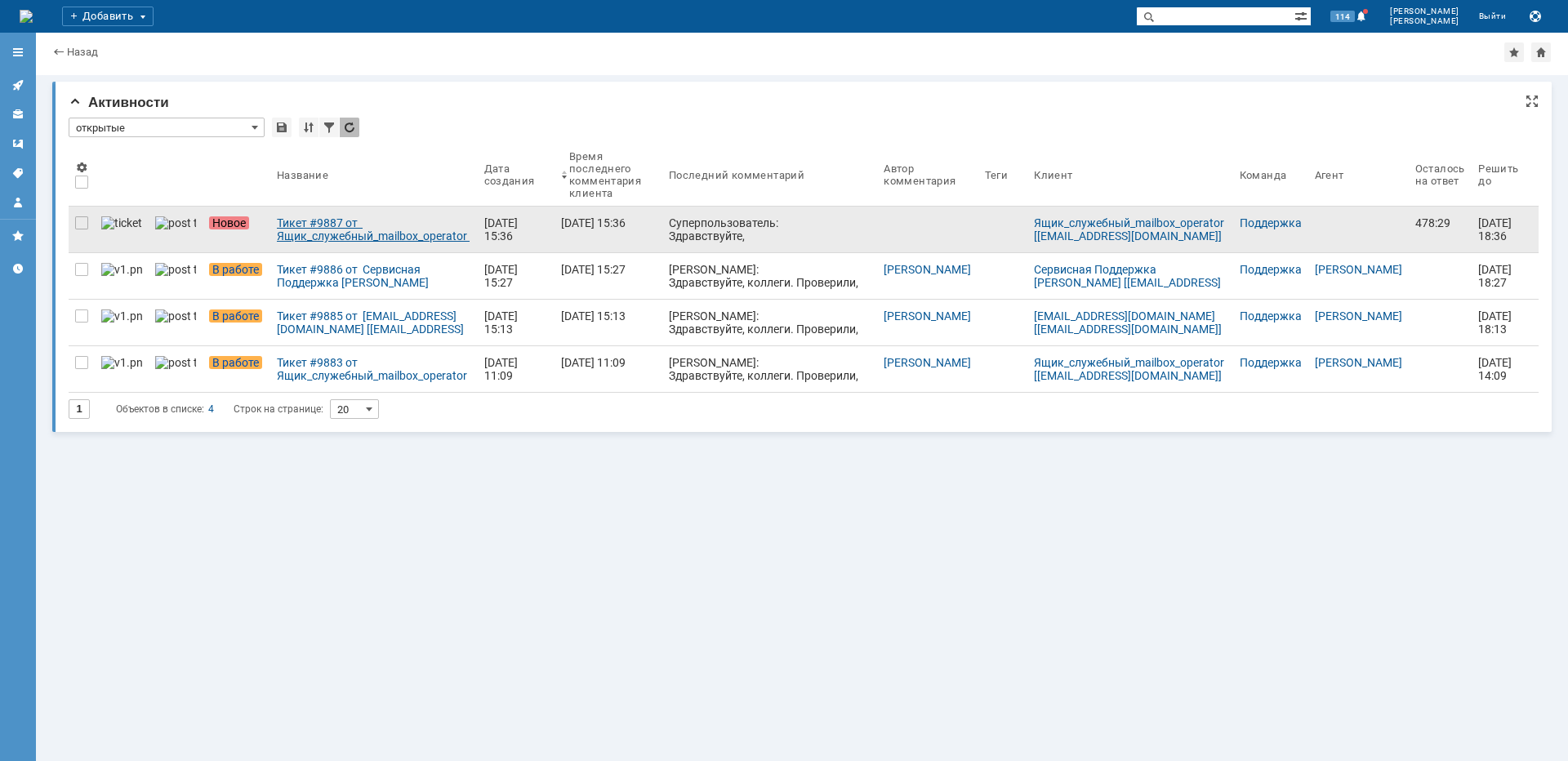
click at [396, 216] on link "Тикет #9887 от Ящик_служебный_mailbox_operator [[EMAIL_ADDRESS][DOMAIN_NAME]] (…" at bounding box center [374, 229] width 207 height 45
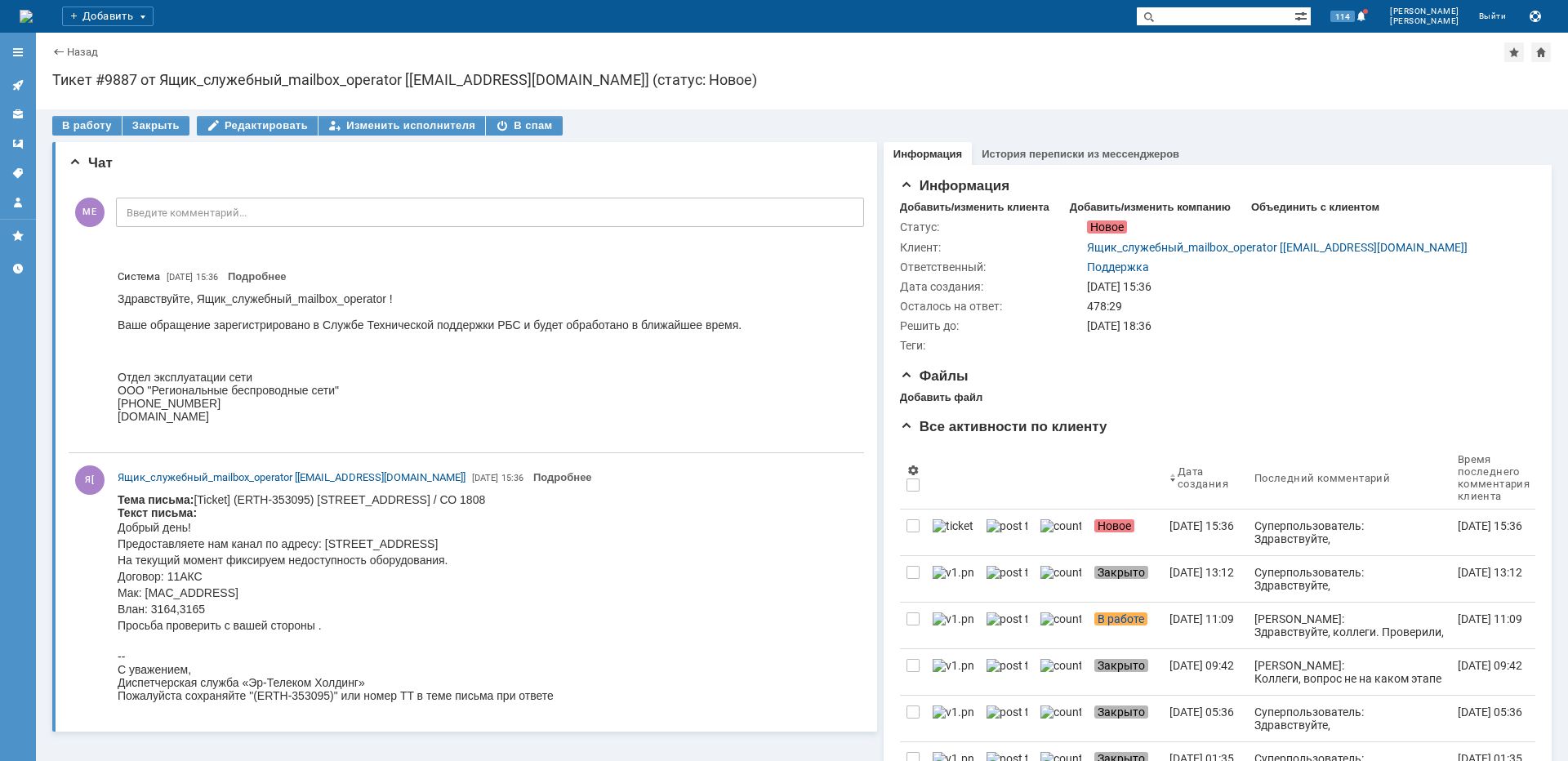
click at [1231, 10] on input "text" at bounding box center [1215, 16] width 158 height 19
type input "1763"
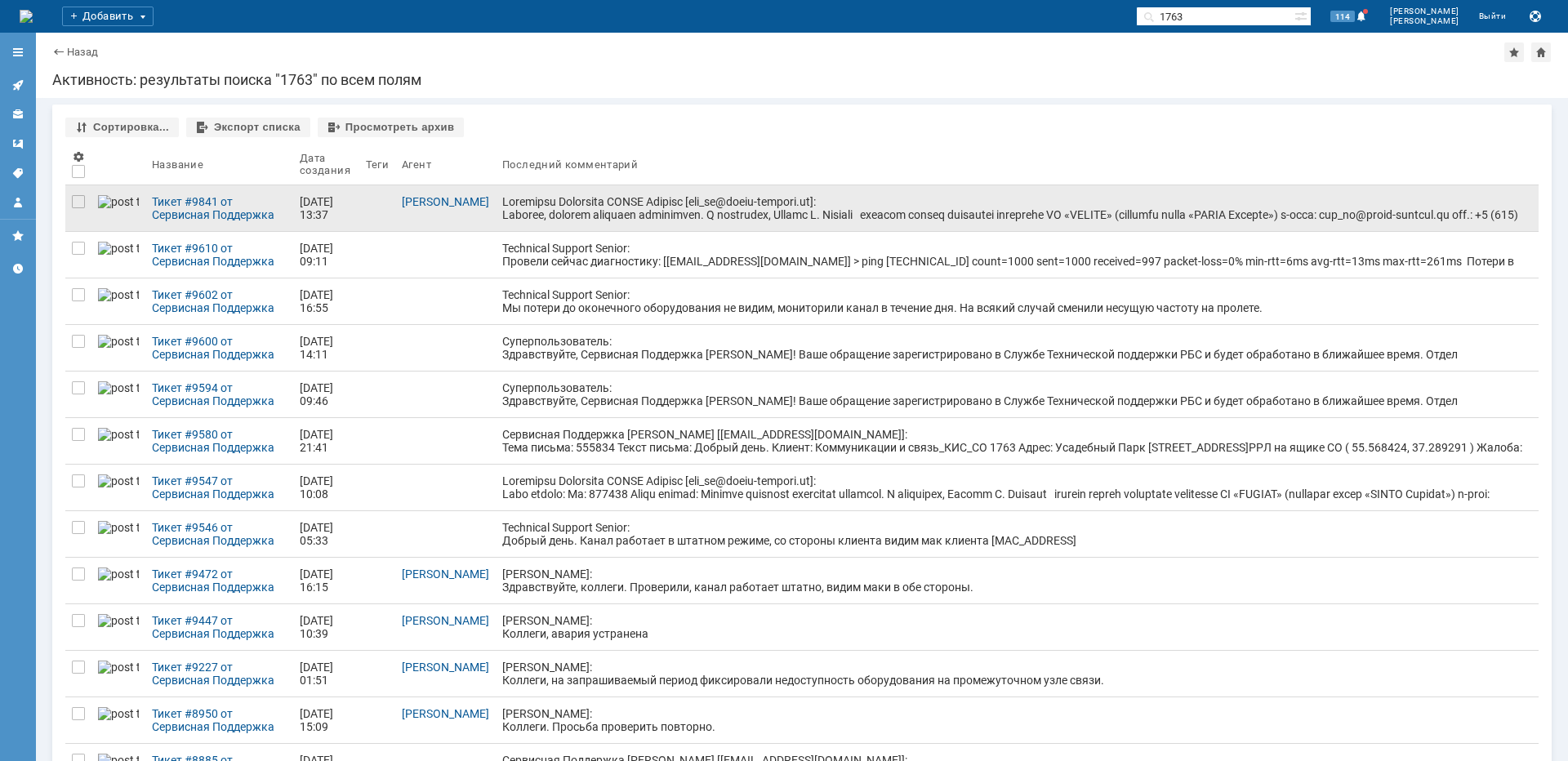
click at [592, 206] on div at bounding box center [1018, 280] width 1030 height 170
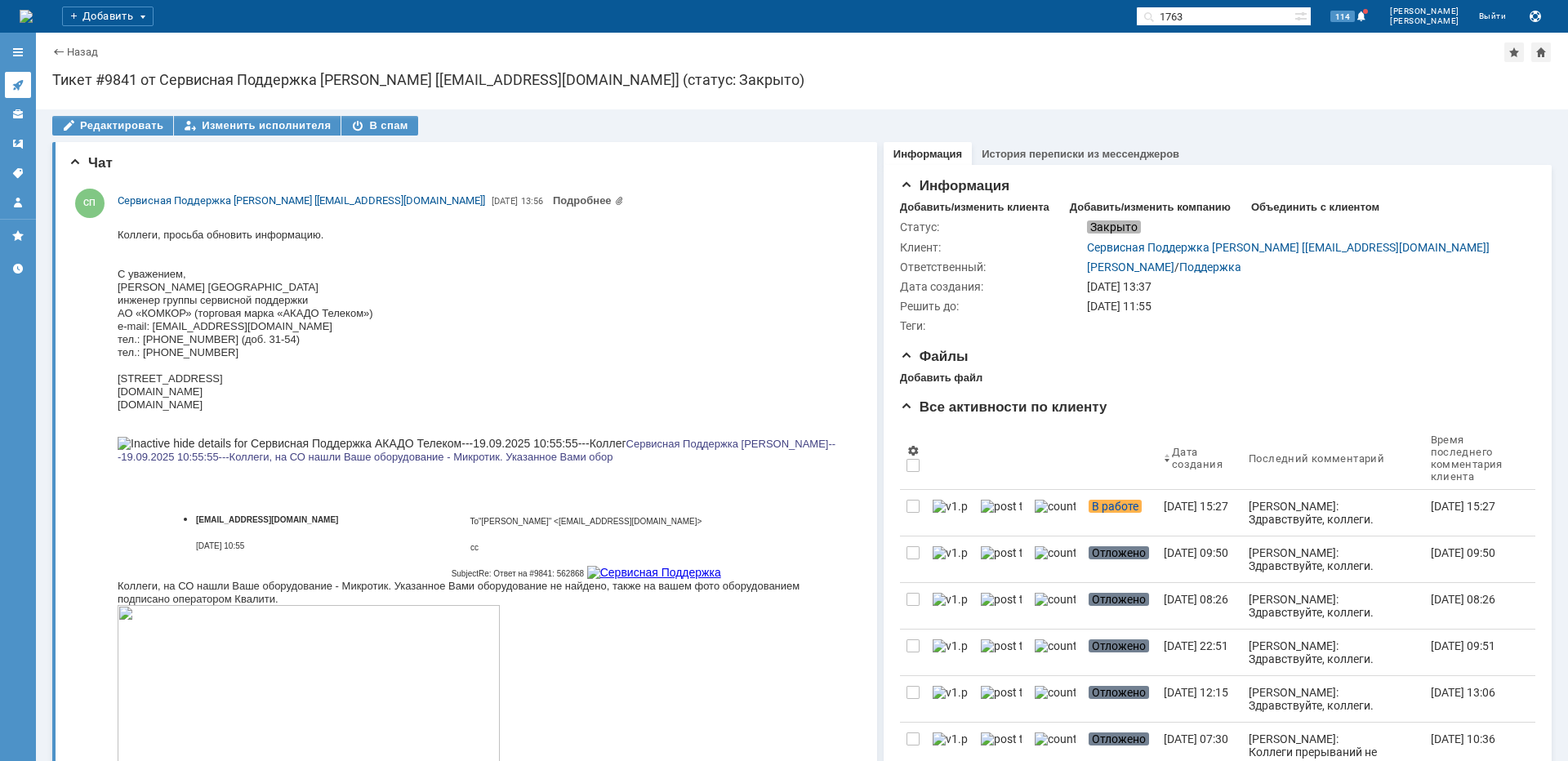
click at [21, 88] on icon at bounding box center [19, 85] width 13 height 13
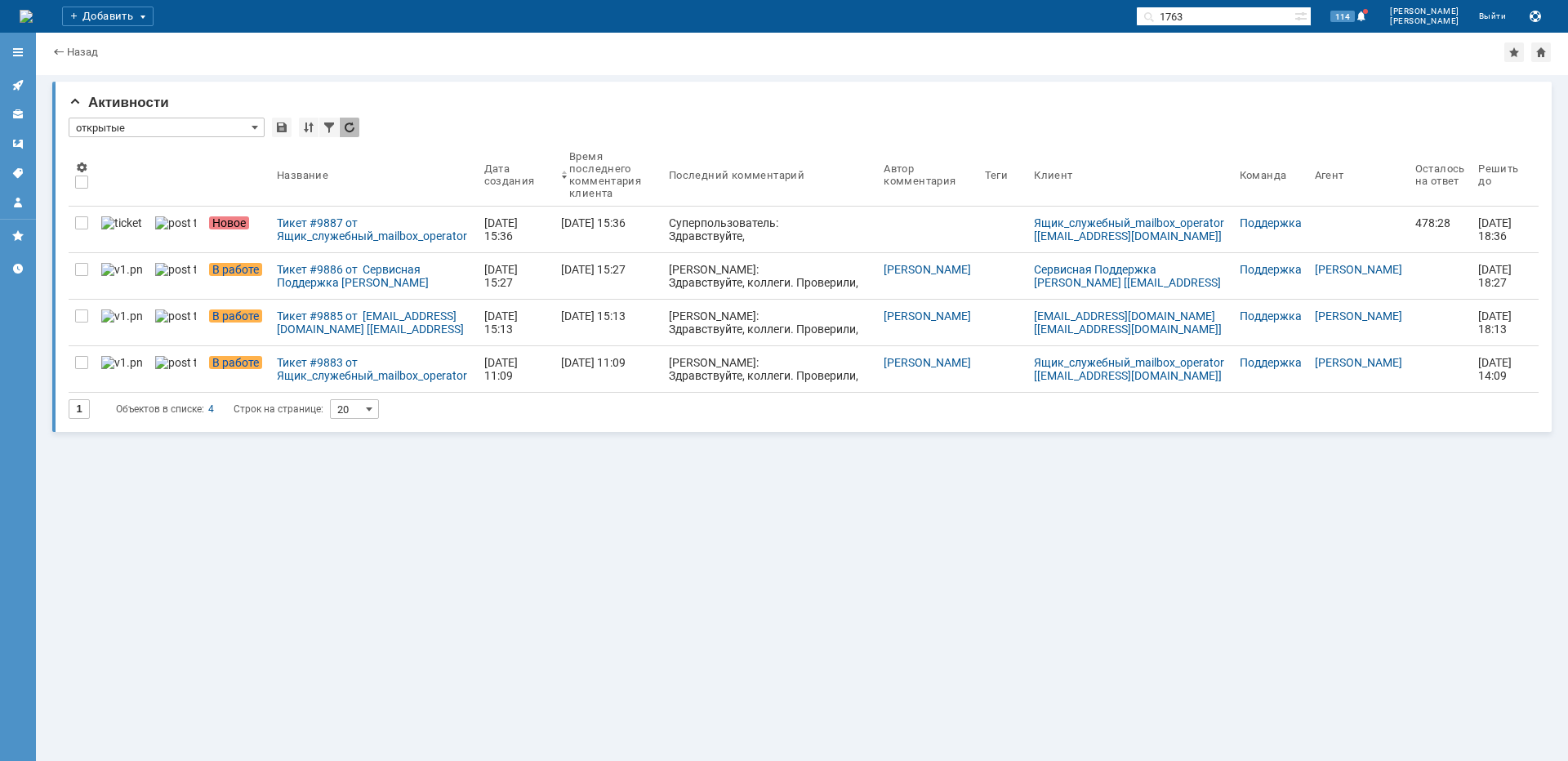
click at [324, 237] on div "Тикет #9887 от Ящик_служебный_mailbox_operator [[EMAIL_ADDRESS][DOMAIN_NAME]] (…" at bounding box center [374, 229] width 194 height 26
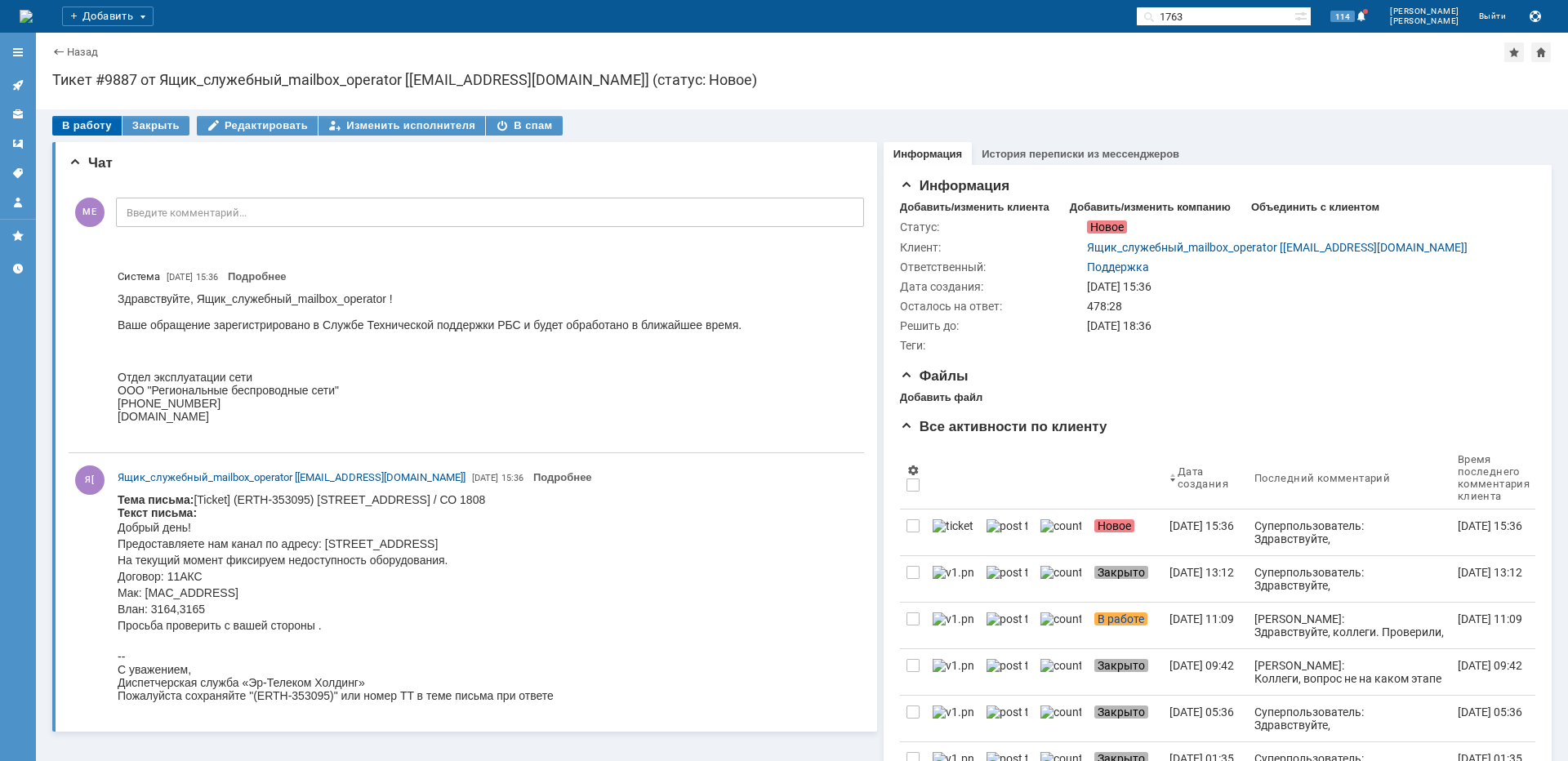
click at [88, 124] on div "В работу" at bounding box center [87, 125] width 69 height 19
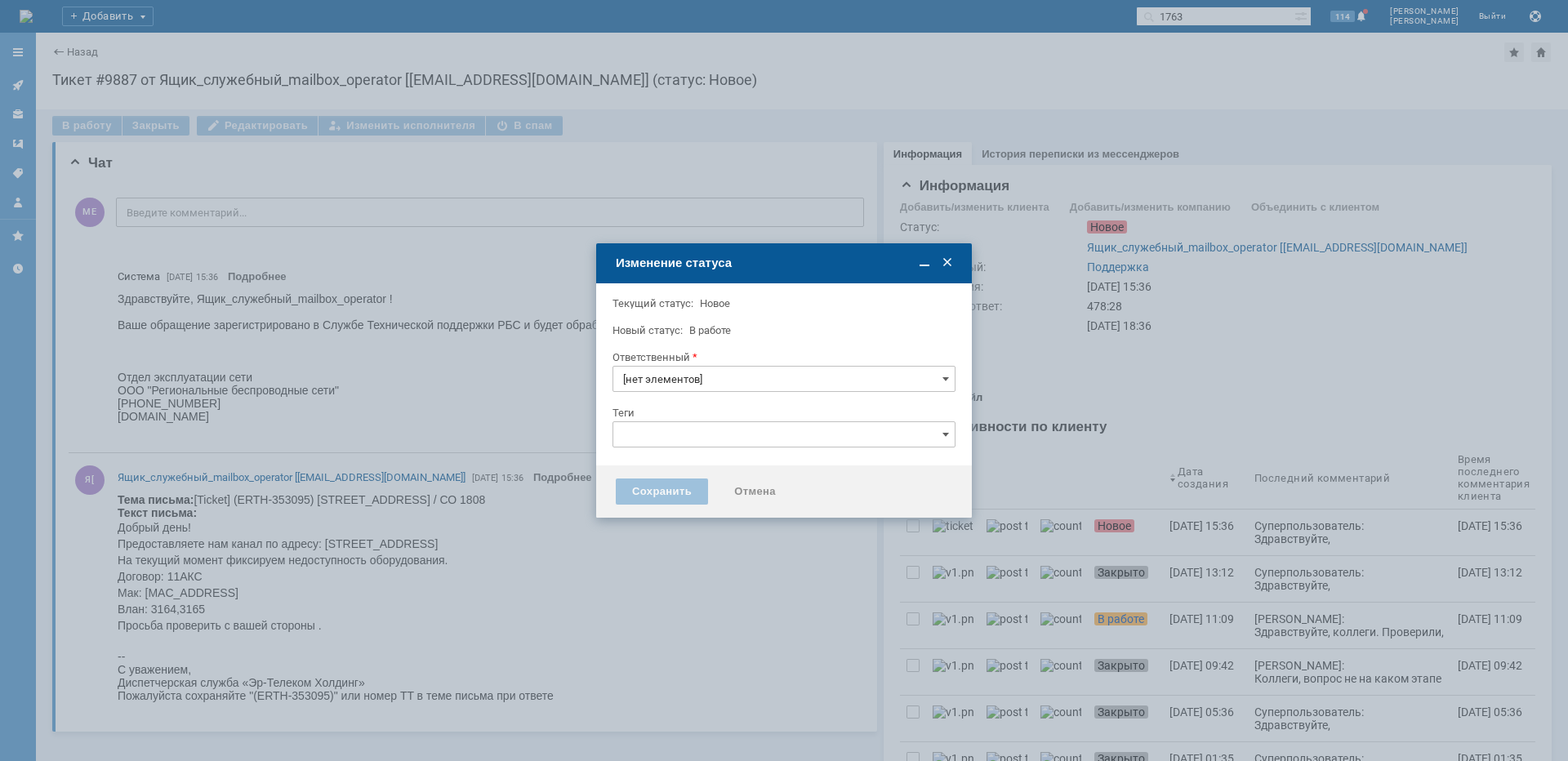
type input "Поддержка"
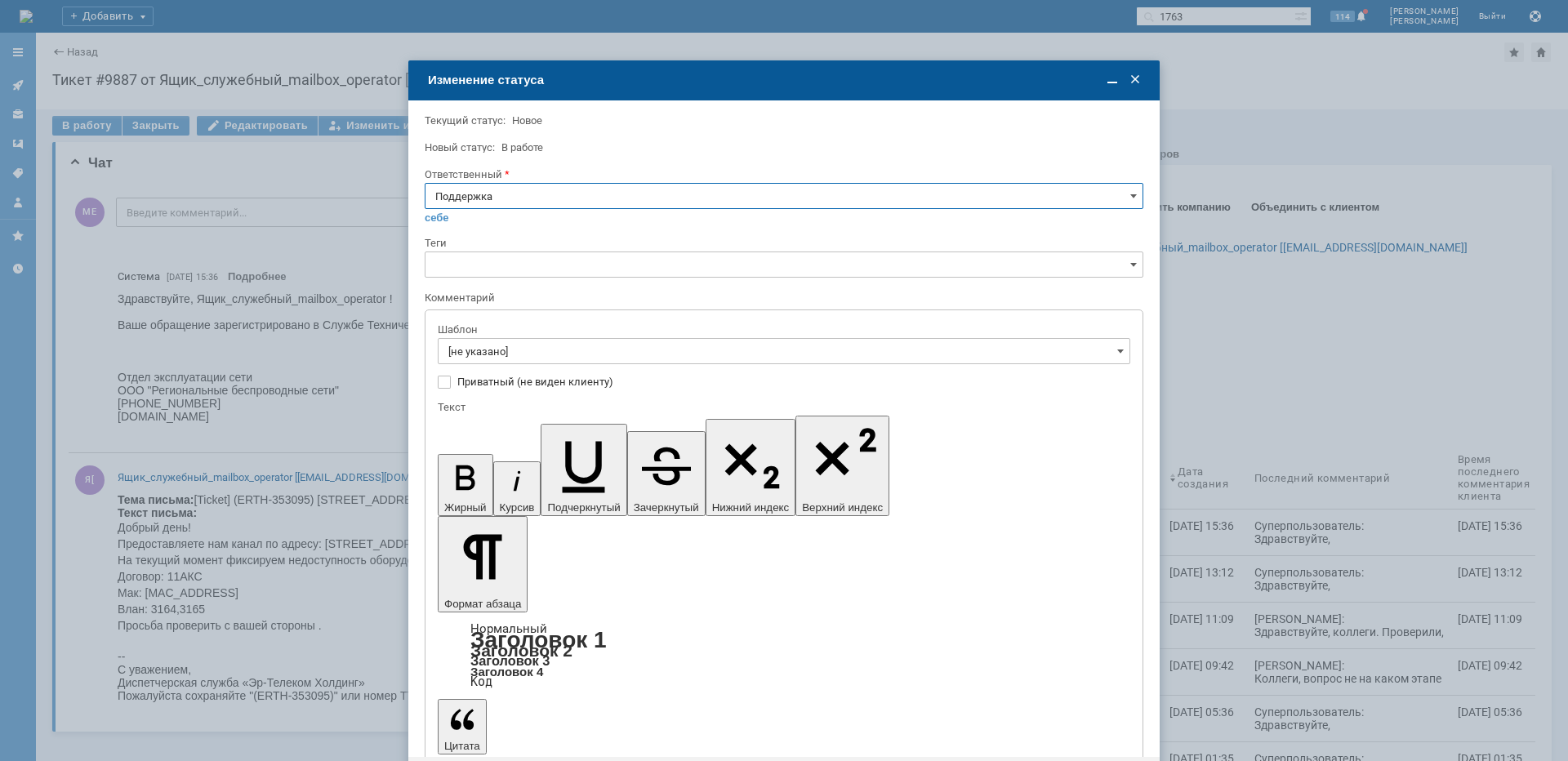
click at [545, 201] on input "Поддержка" at bounding box center [784, 195] width 719 height 26
click at [499, 359] on span "[PERSON_NAME]" at bounding box center [784, 361] width 698 height 13
type input "[PERSON_NAME]"
click at [502, 344] on input "[не указано]" at bounding box center [784, 351] width 693 height 26
type input "[PERSON_NAME]"
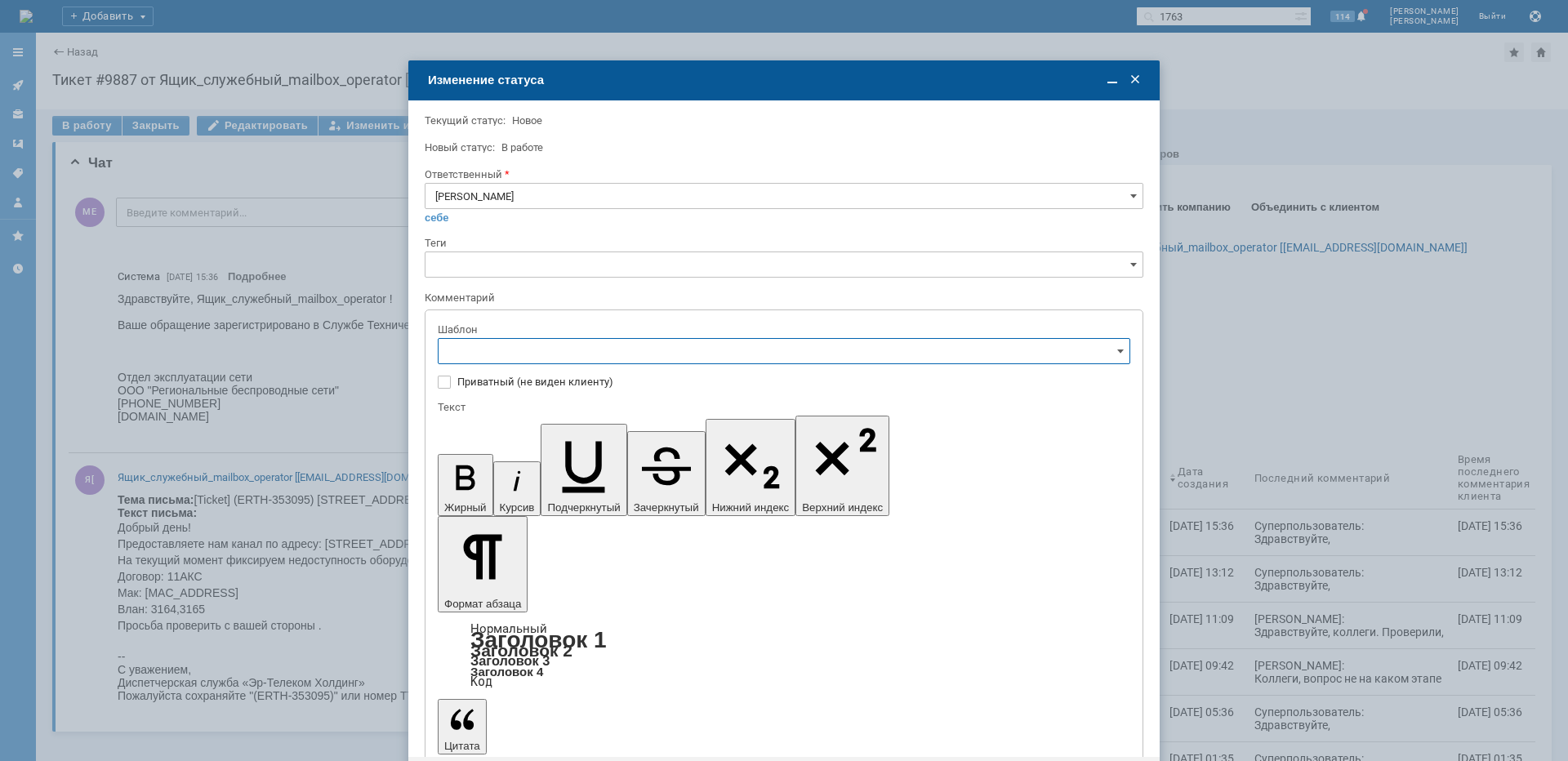
scroll to position [163, 0]
click at [665, 431] on span "[операторы] антенна штатно, порт лежит" at bounding box center [784, 434] width 672 height 13
type input "[операторы] антенна штатно, порт лежит"
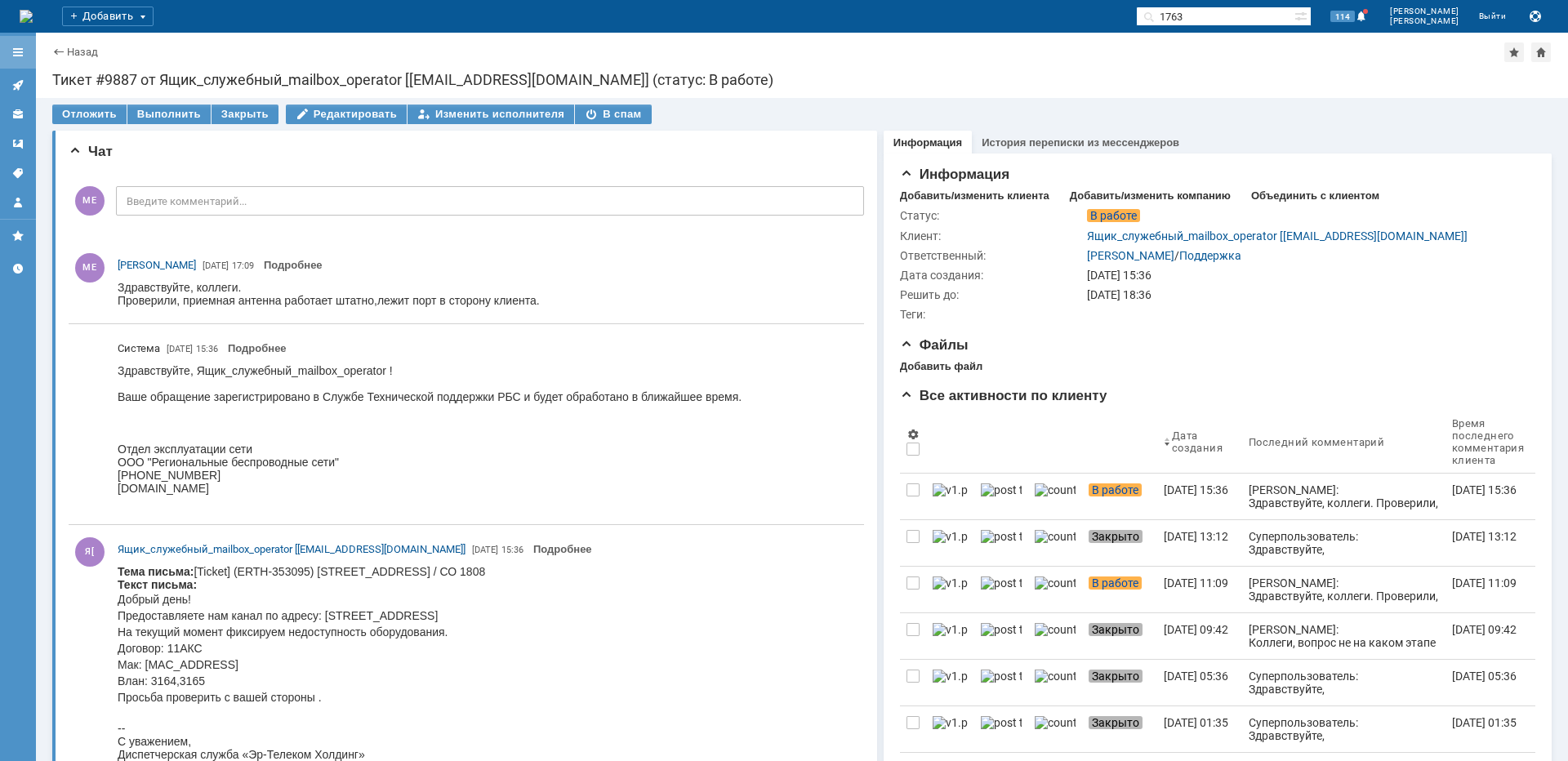
scroll to position [0, 0]
click at [12, 87] on icon at bounding box center [19, 85] width 13 height 13
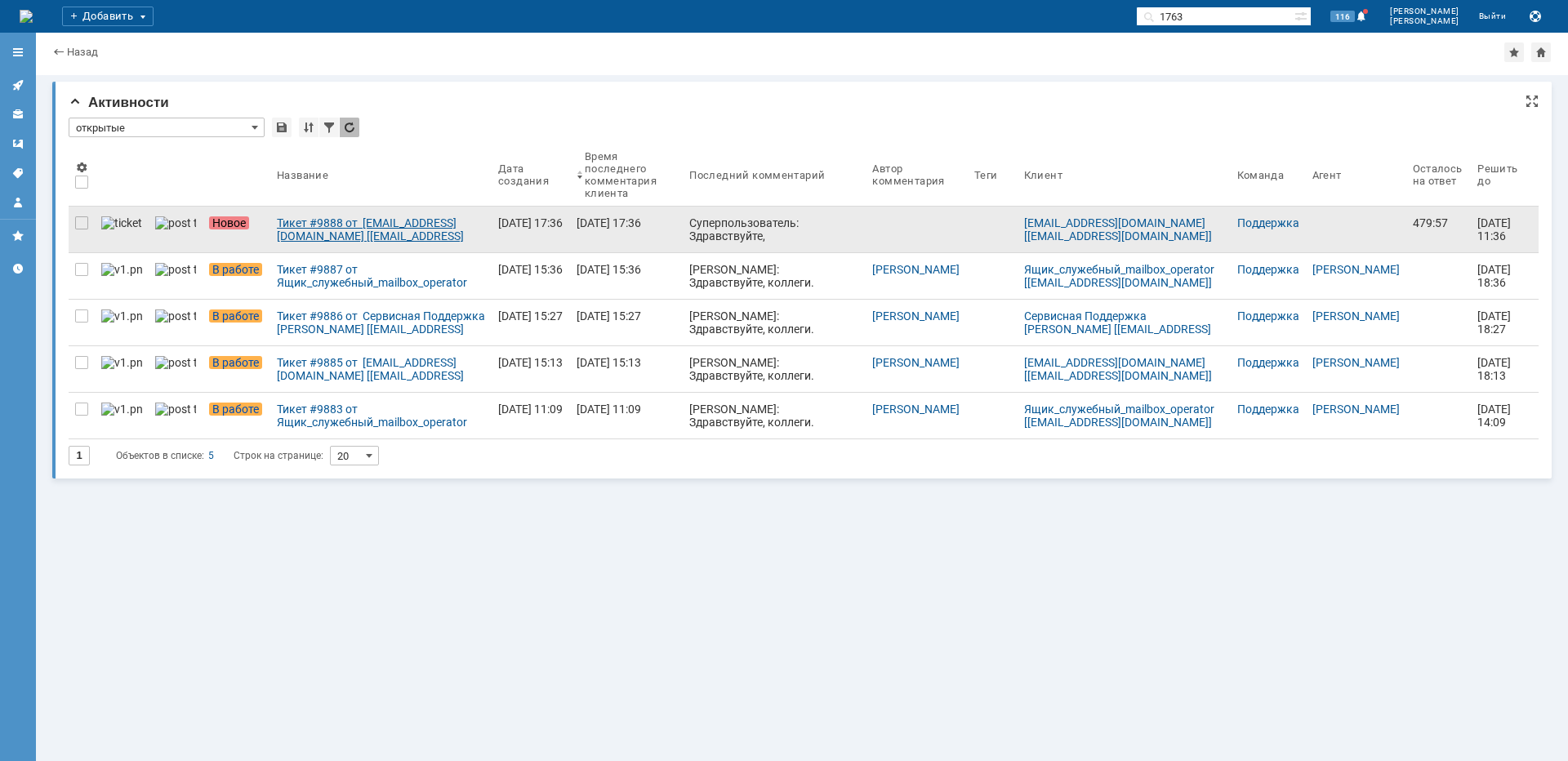
click at [285, 227] on div "Тикет #9888 от [EMAIL_ADDRESS][DOMAIN_NAME] [[EMAIL_ADDRESS][DOMAIN_NAME]] (ста…" at bounding box center [380, 229] width 208 height 26
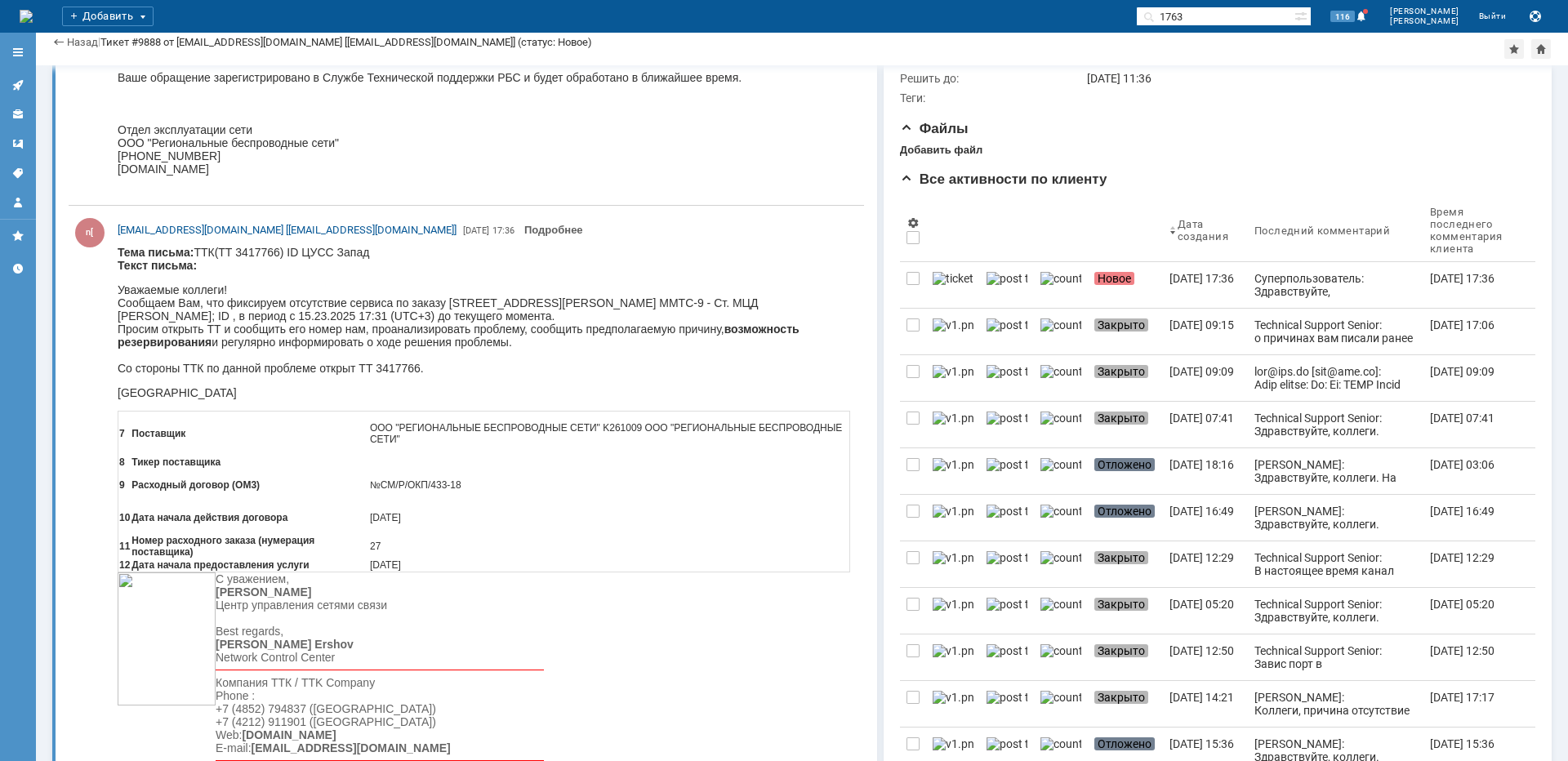
scroll to position [245, 0]
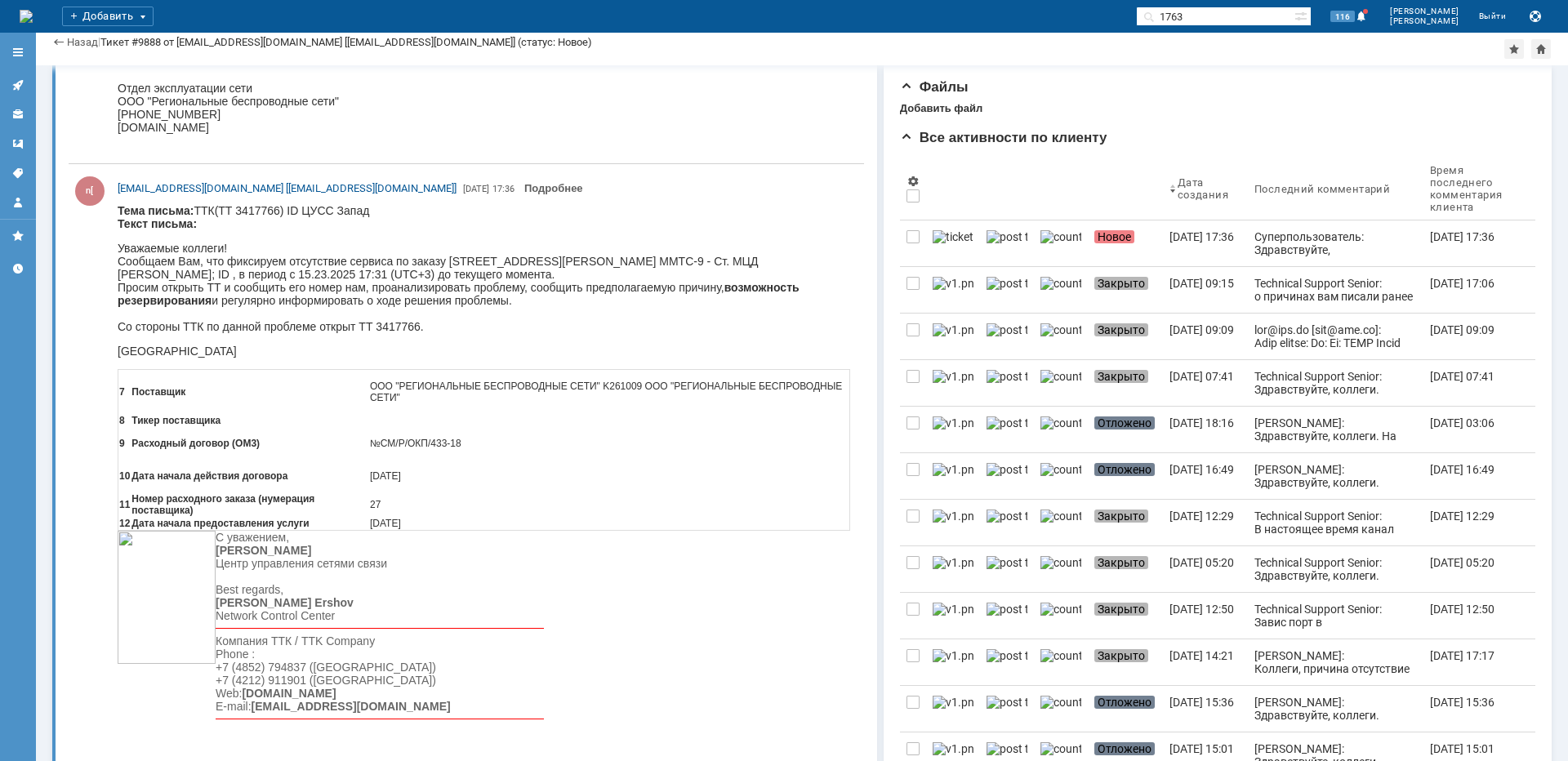
click at [744, 261] on p "Уважаемые коллеги! Сообщаем [PERSON_NAME], что фиксируем отсутствие сервиса по …" at bounding box center [484, 287] width 732 height 92
copy p "[PERSON_NAME]"
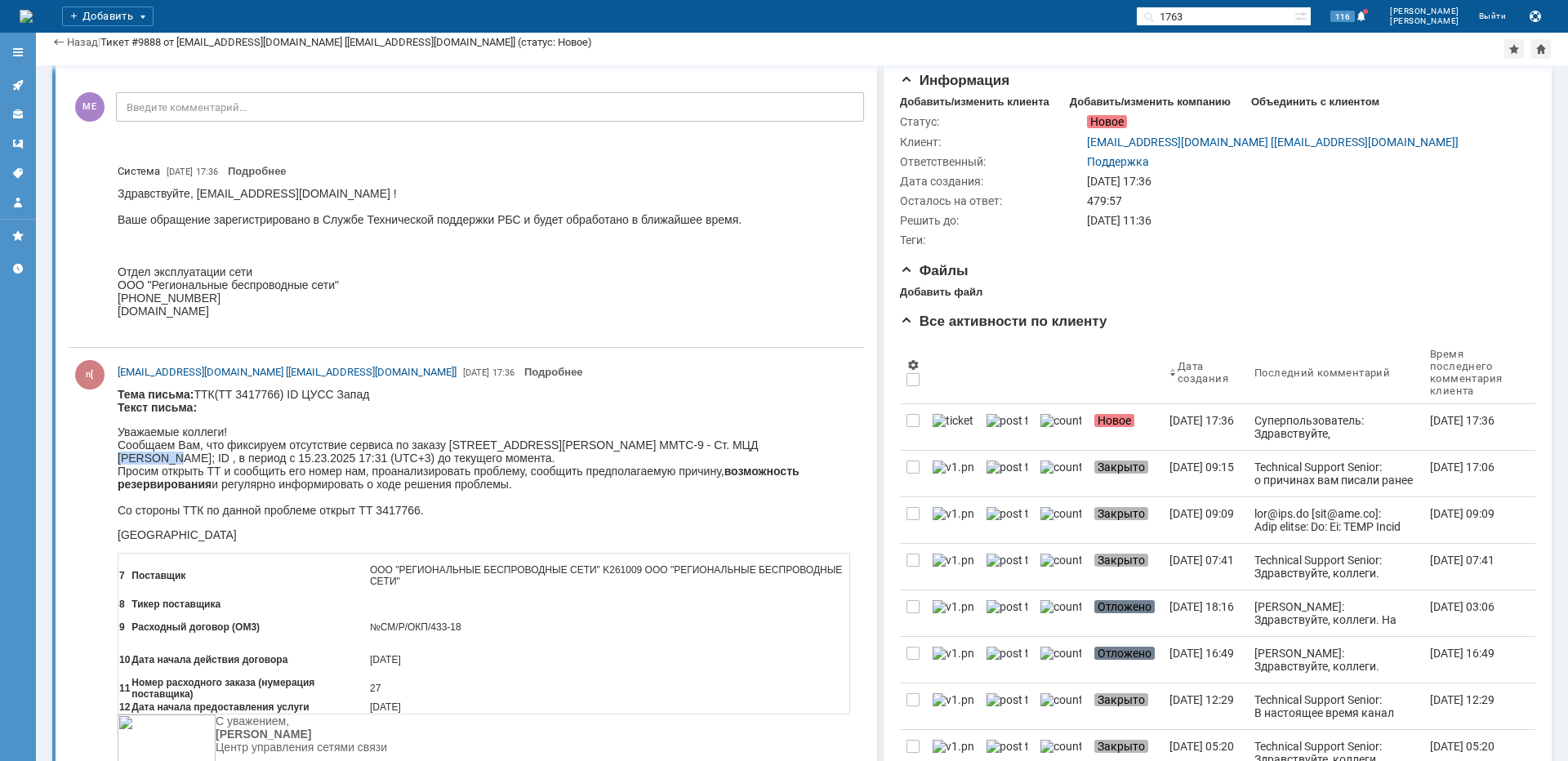
scroll to position [0, 0]
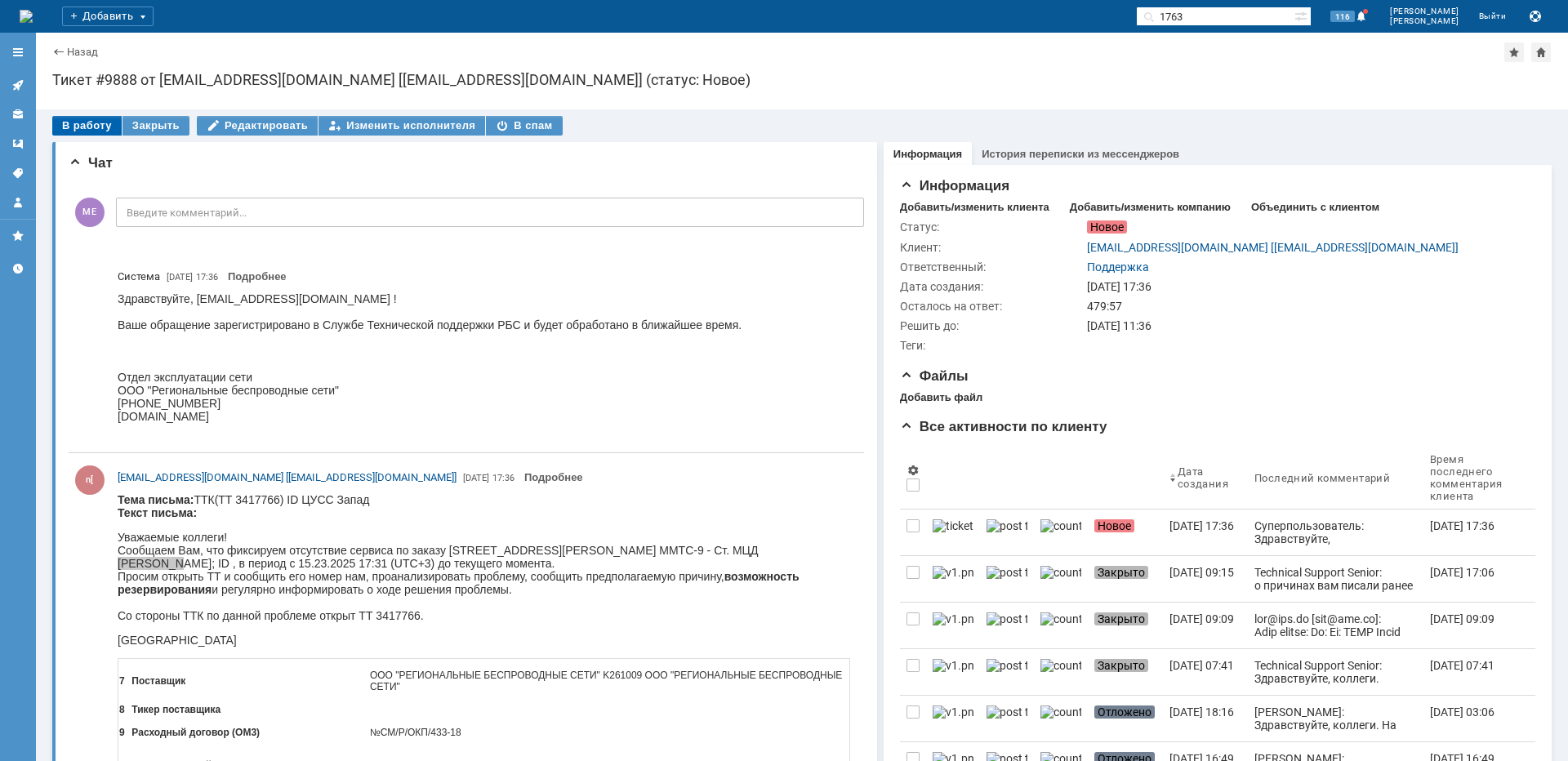
click at [91, 130] on div "В работу" at bounding box center [87, 125] width 69 height 19
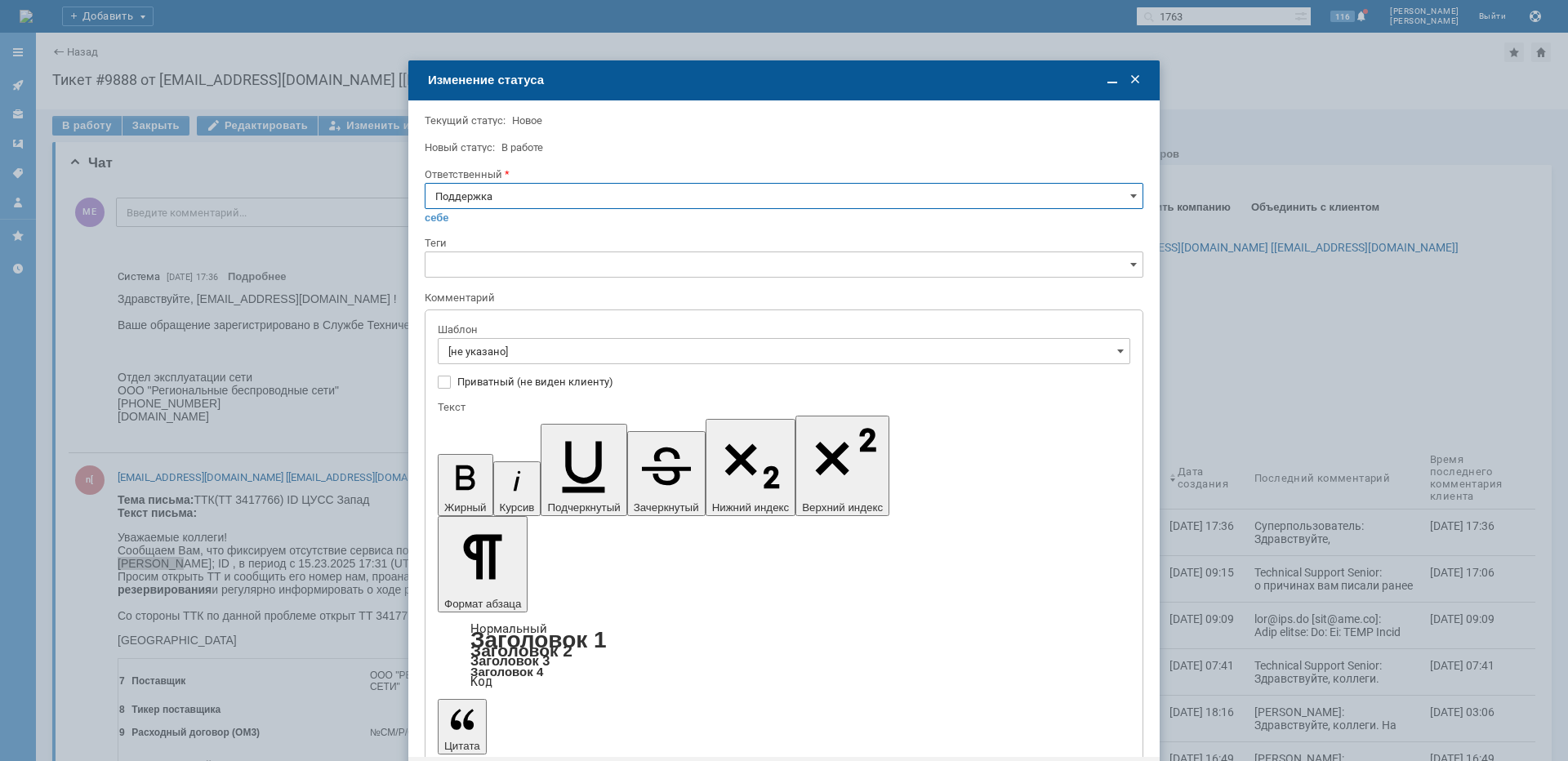
click at [554, 196] on input "Поддержка" at bounding box center [784, 195] width 719 height 26
click at [502, 362] on span "[PERSON_NAME]" at bounding box center [784, 361] width 698 height 13
type input "[PERSON_NAME]"
click at [508, 353] on input "[не указано]" at bounding box center [784, 351] width 693 height 26
type input "[PERSON_NAME]"
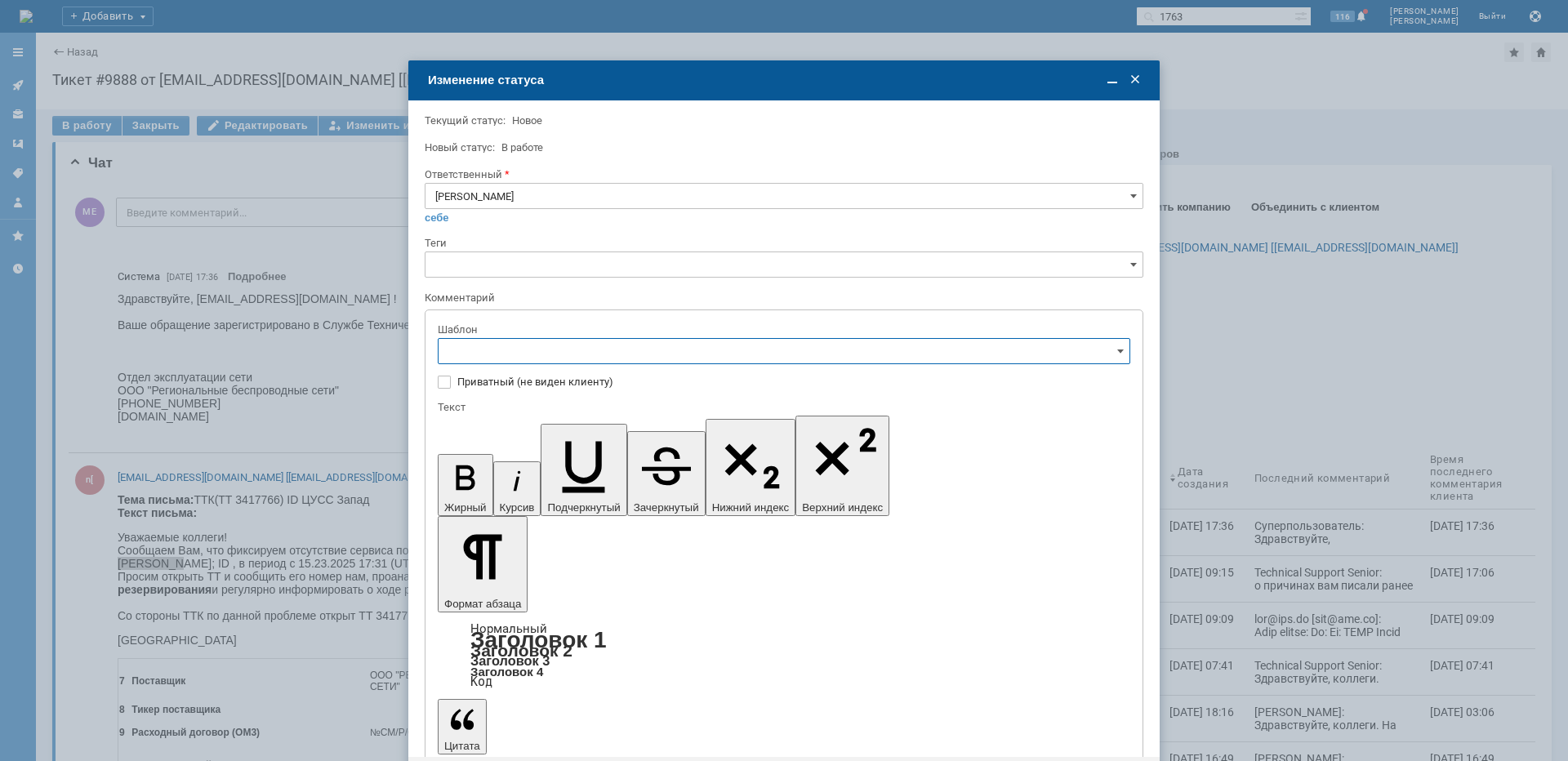
scroll to position [82, 0]
click at [571, 567] on span "[операторы] штатно маки" at bounding box center [784, 570] width 672 height 13
type input "[операторы] штатно маки"
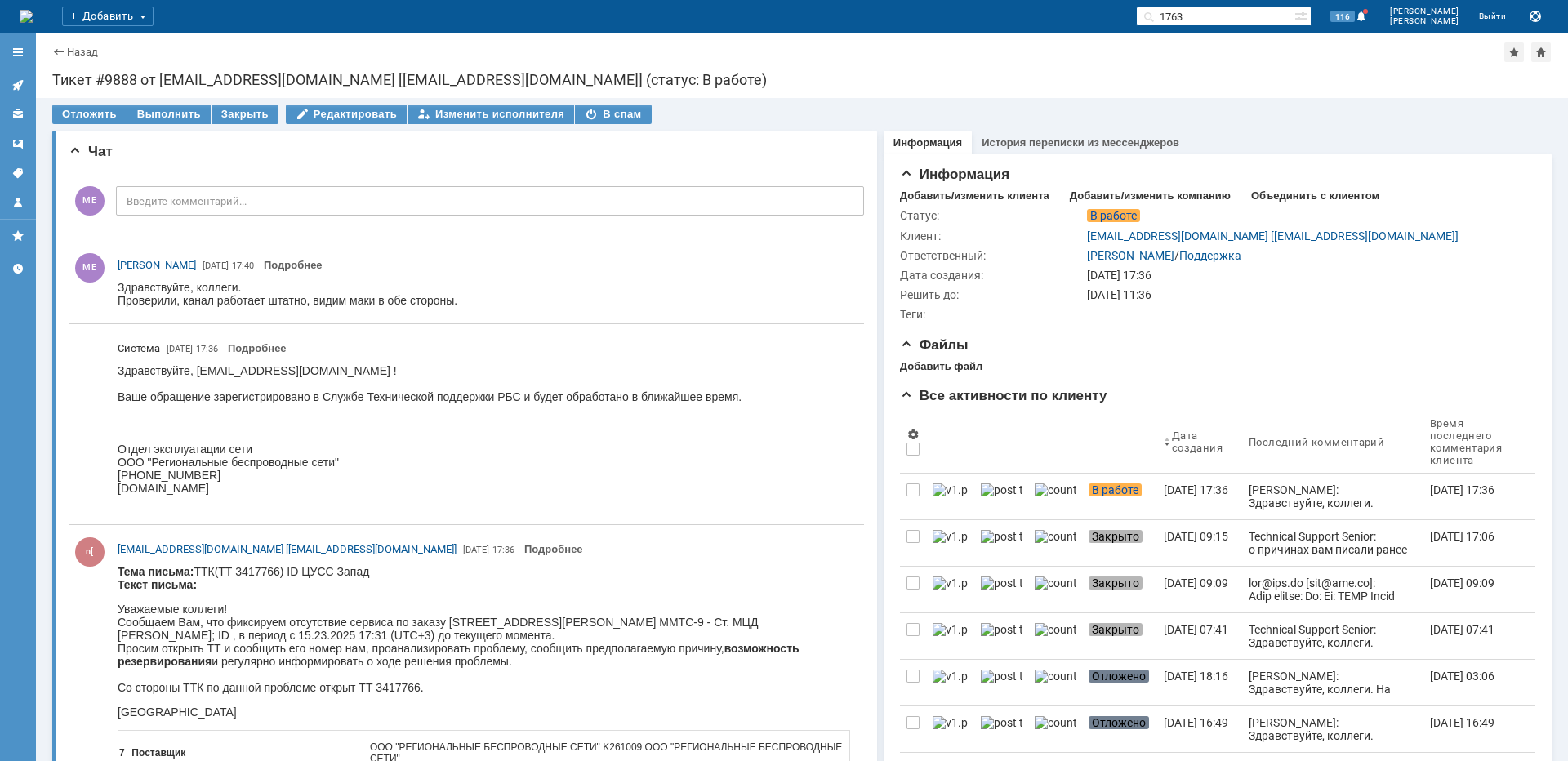
scroll to position [0, 0]
click at [17, 77] on link at bounding box center [18, 84] width 26 height 26
